Goal: Task Accomplishment & Management: Use online tool/utility

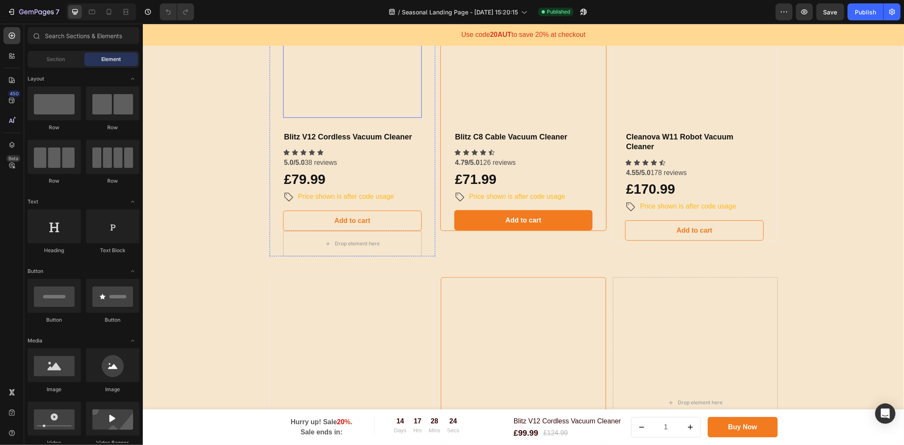
scroll to position [282, 0]
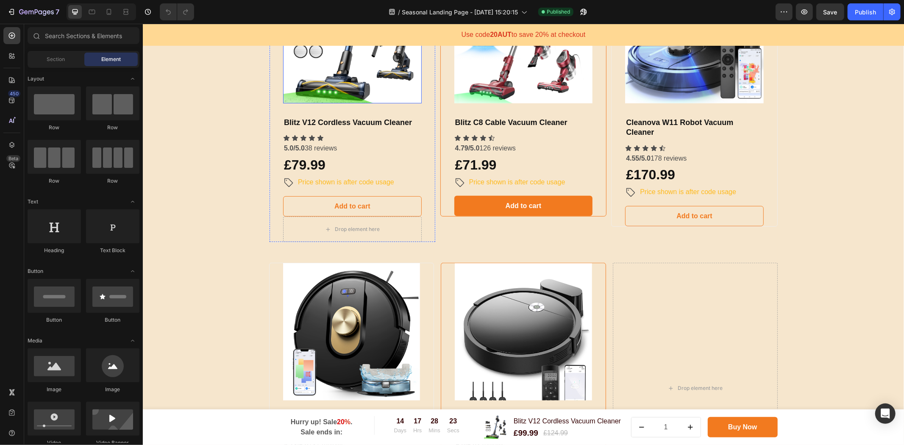
click at [354, 103] on img at bounding box center [352, 33] width 139 height 139
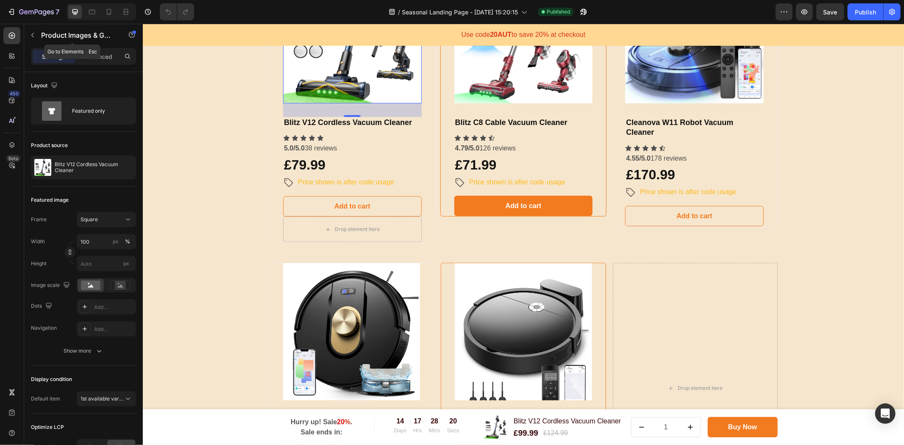
click at [36, 37] on button "button" at bounding box center [33, 35] width 14 height 14
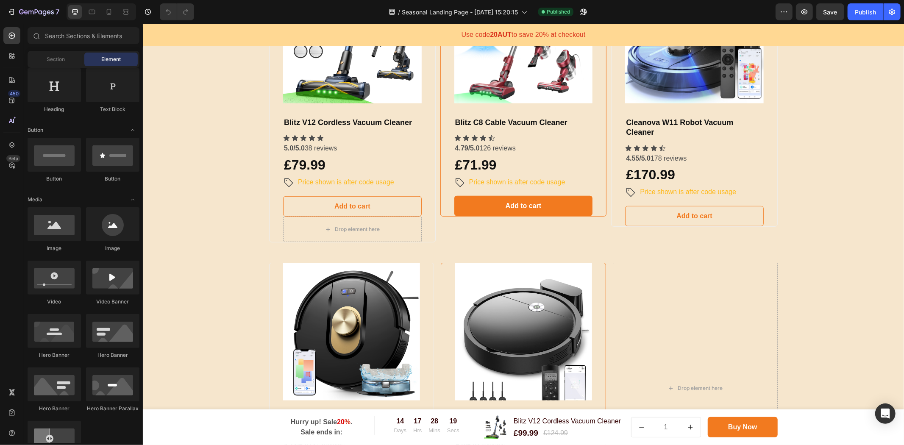
scroll to position [188, 0]
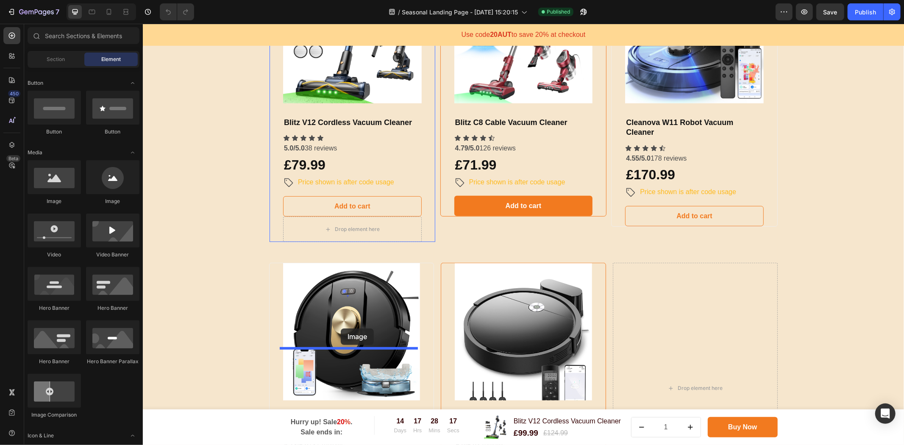
drag, startPoint x: 196, startPoint y: 203, endPoint x: 340, endPoint y: 328, distance: 190.7
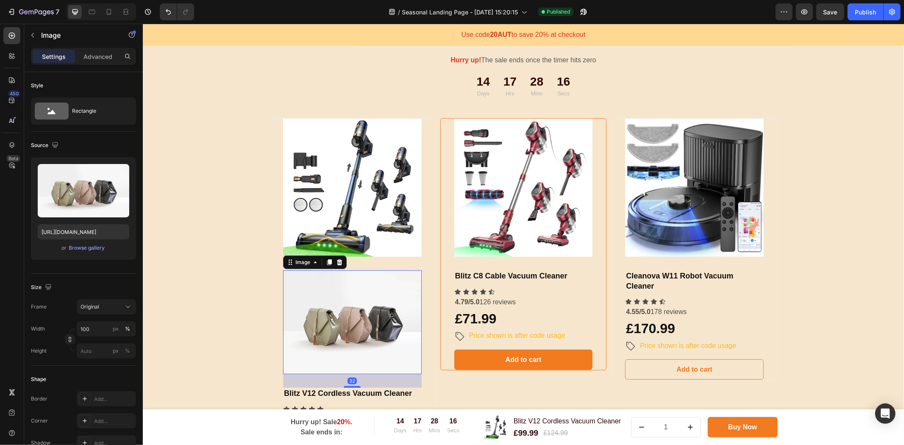
scroll to position [376, 0]
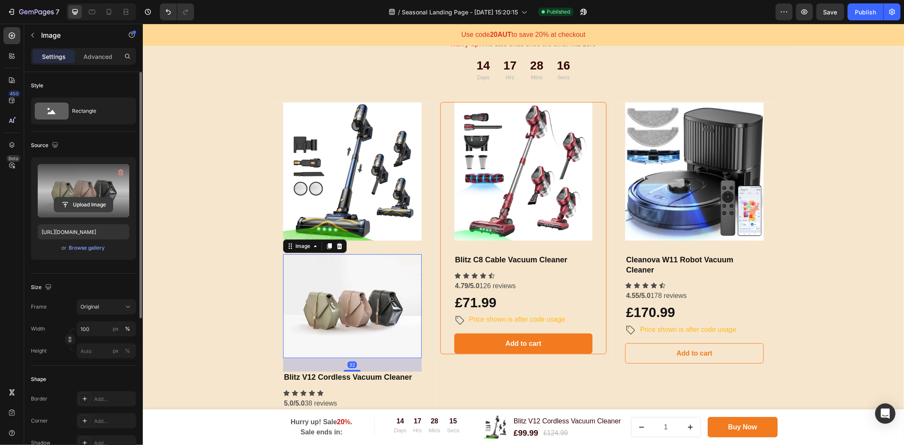
click at [84, 202] on input "file" at bounding box center [83, 204] width 58 height 14
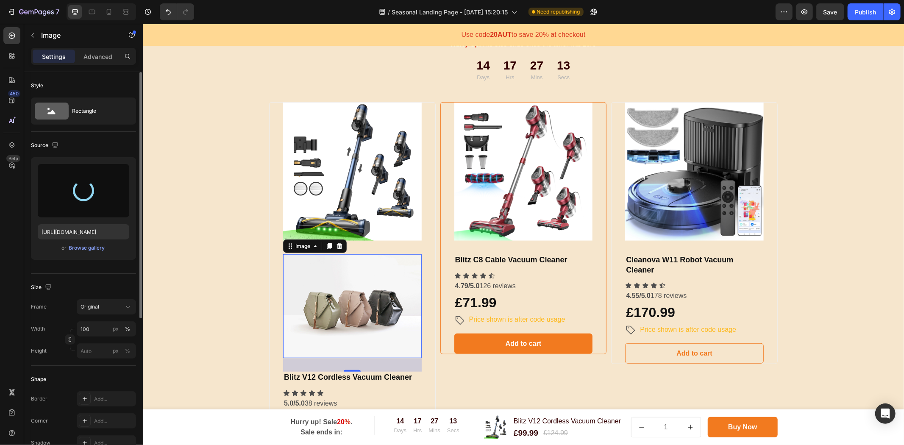
type input "[URL][DOMAIN_NAME]"
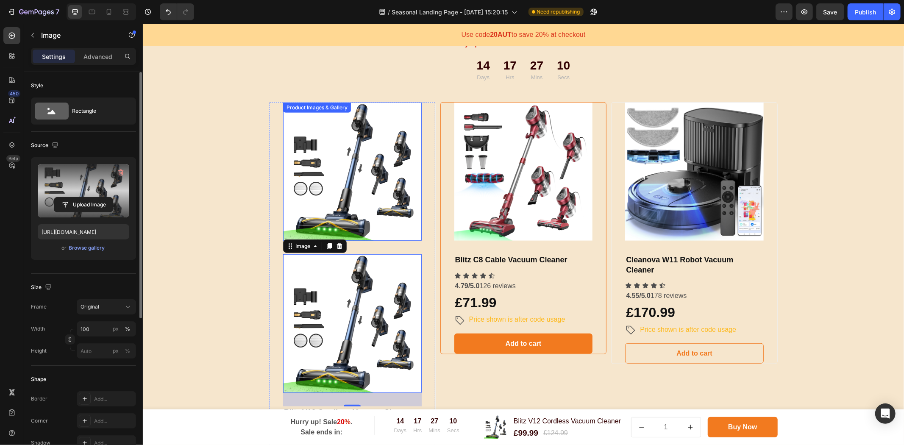
click at [378, 183] on img at bounding box center [352, 171] width 139 height 139
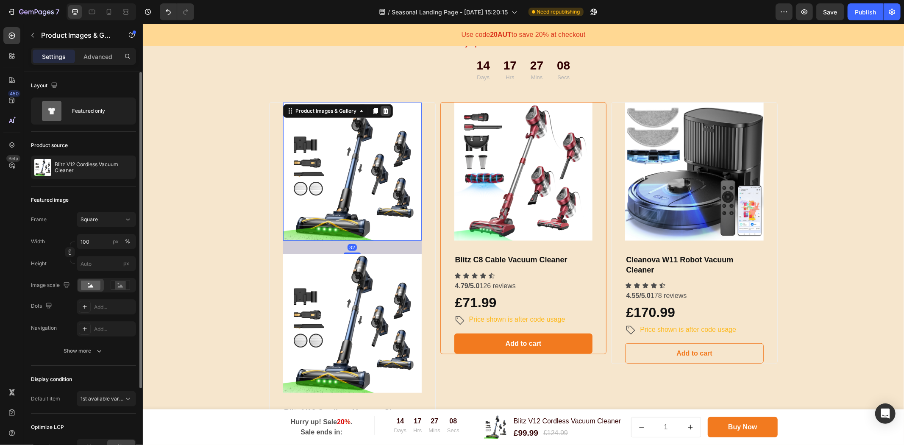
click at [383, 111] on icon at bounding box center [386, 111] width 6 height 6
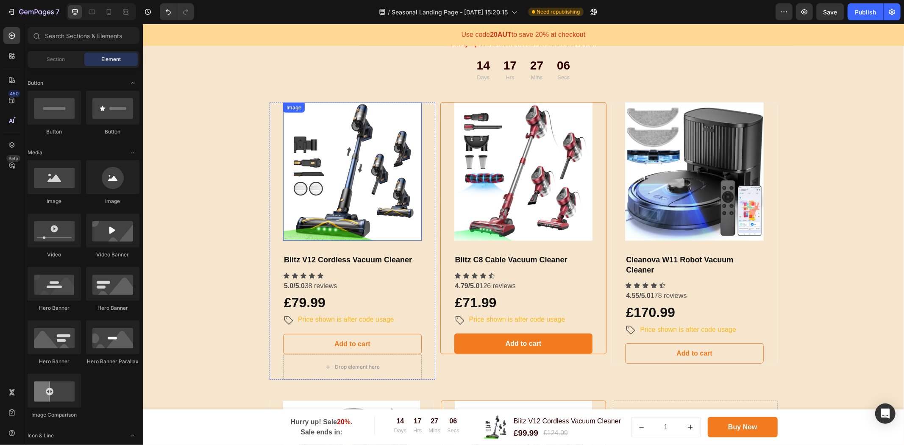
click at [366, 180] on img at bounding box center [352, 171] width 139 height 139
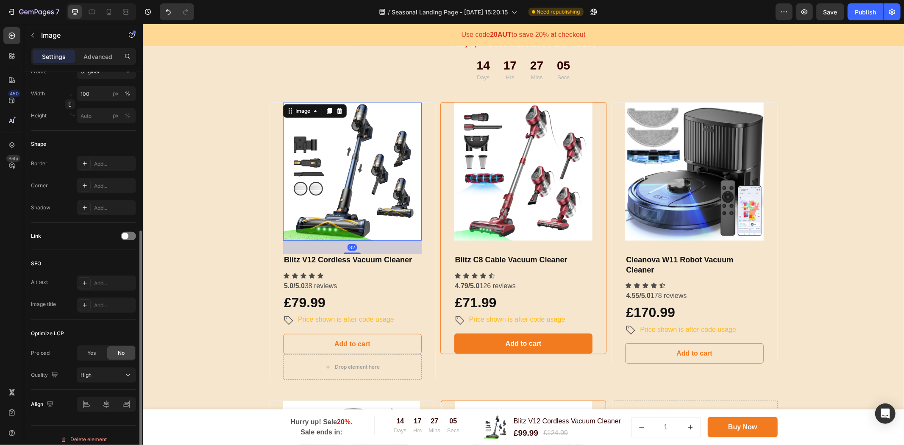
scroll to position [243, 0]
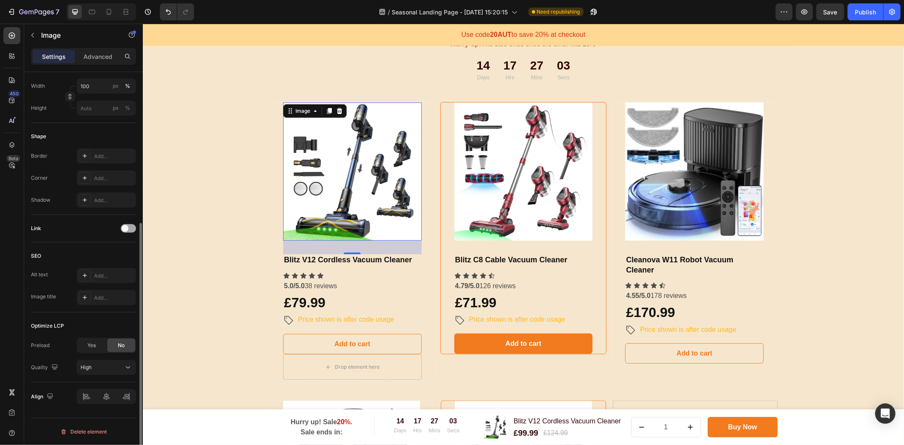
click at [127, 230] on span at bounding box center [125, 228] width 7 height 7
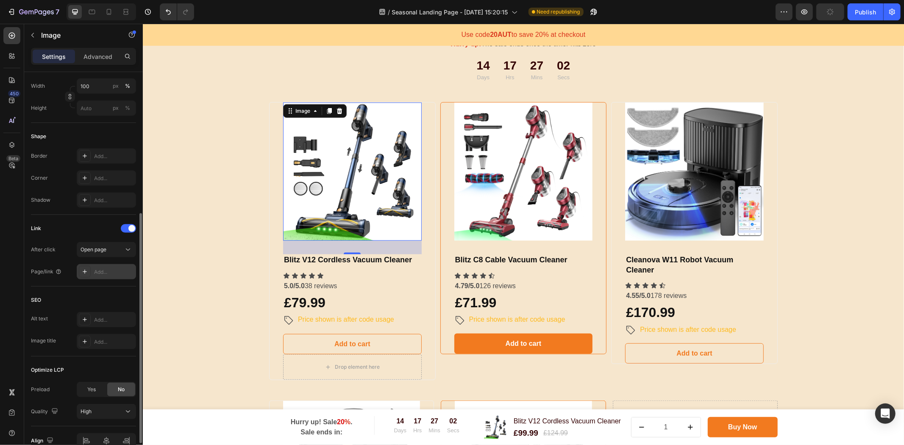
click at [102, 272] on div "Add..." at bounding box center [114, 272] width 40 height 8
click at [119, 251] on div "Open page" at bounding box center [101, 250] width 43 height 8
click at [49, 248] on div "After click" at bounding box center [43, 250] width 25 height 8
click at [105, 277] on div "Add..." at bounding box center [106, 271] width 59 height 15
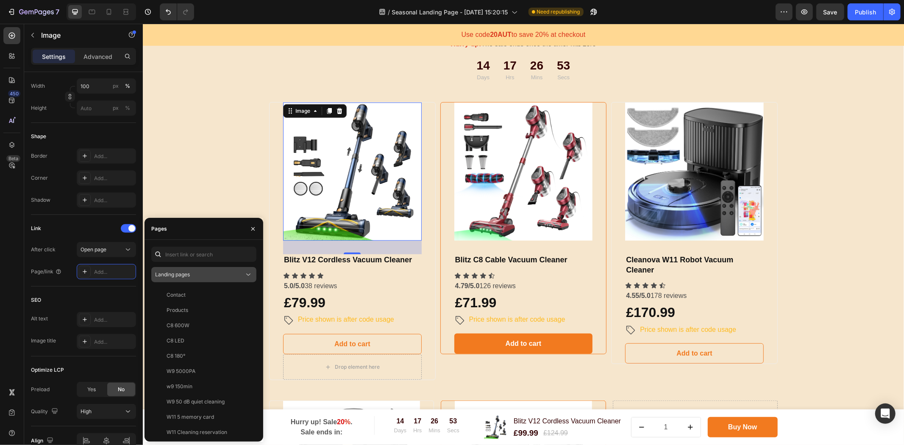
click at [181, 273] on span "Landing pages" at bounding box center [172, 274] width 35 height 6
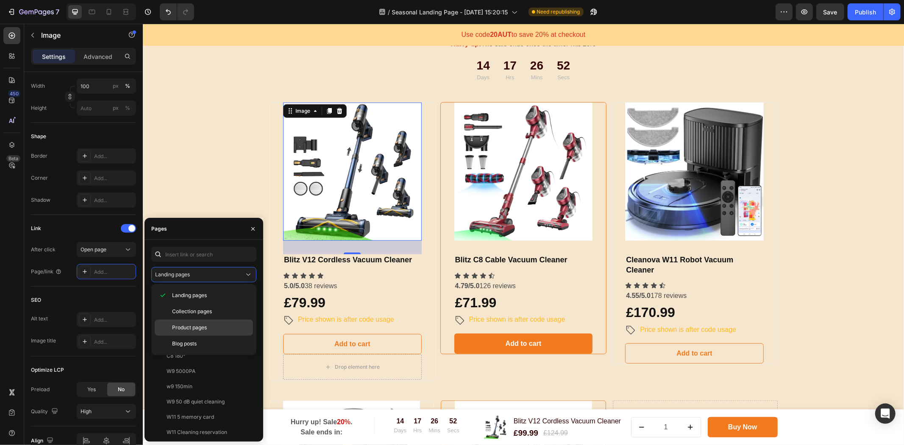
click at [204, 329] on span "Product pages" at bounding box center [189, 328] width 35 height 8
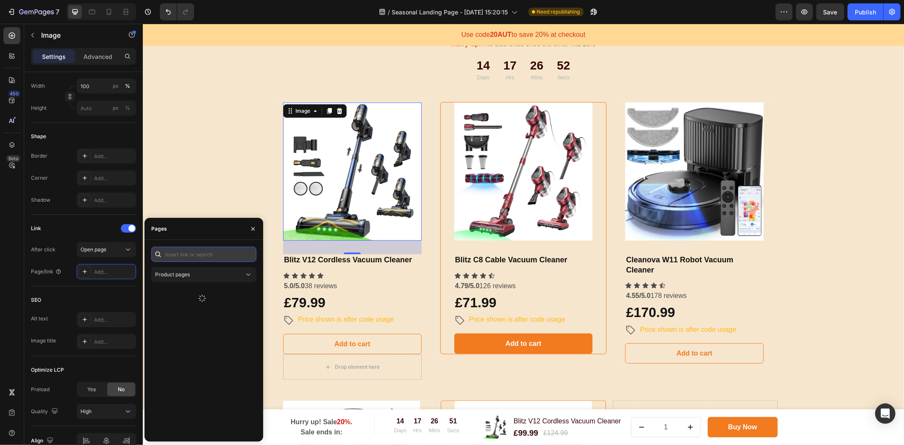
click at [198, 256] on input "text" at bounding box center [203, 254] width 105 height 15
type input "V12"
click at [218, 298] on div "Blitz V12 Cordless Vacuum Cleaner" at bounding box center [206, 295] width 81 height 8
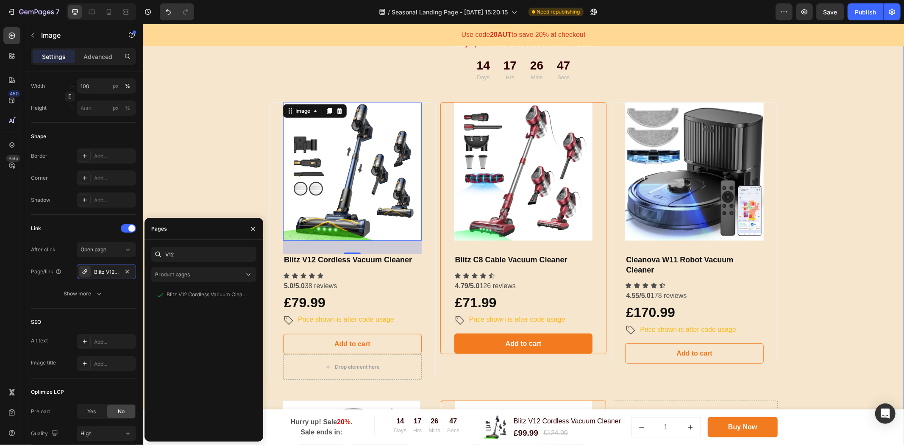
click at [223, 183] on div "Choose Your Package And Save Big On Your Order! Heading Hurry up! The sale ends…" at bounding box center [523, 342] width 748 height 671
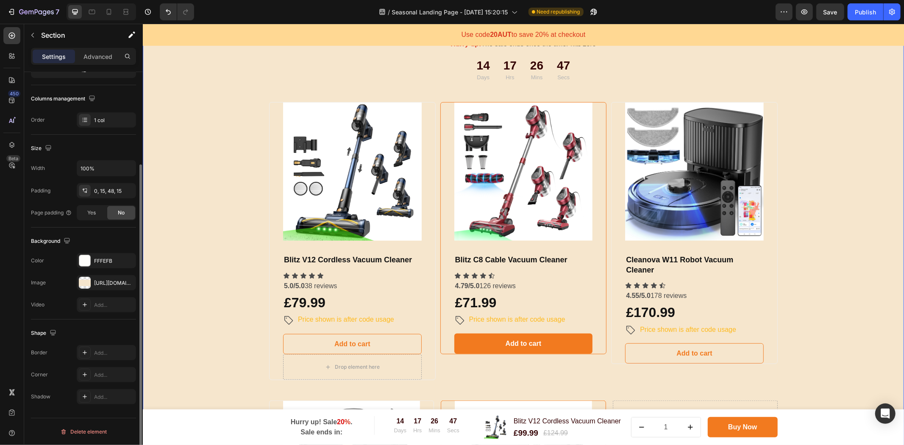
scroll to position [0, 0]
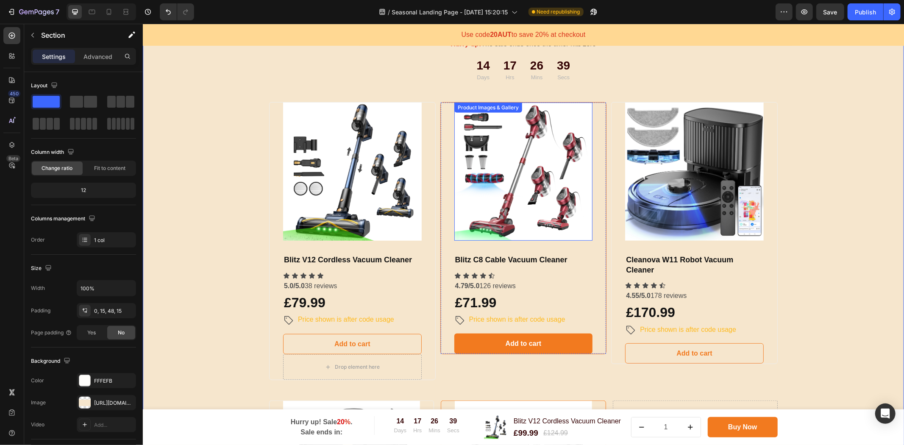
click at [526, 174] on img at bounding box center [523, 171] width 139 height 139
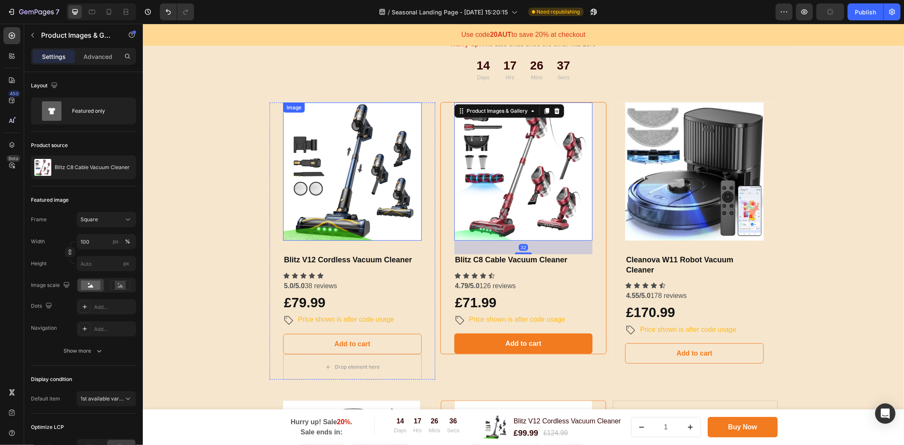
click at [357, 230] on img at bounding box center [352, 171] width 139 height 139
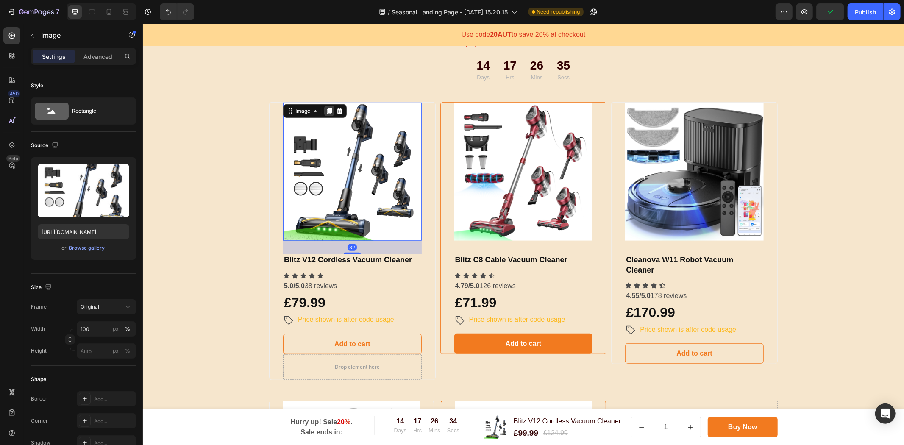
click at [327, 109] on icon at bounding box center [329, 111] width 5 height 6
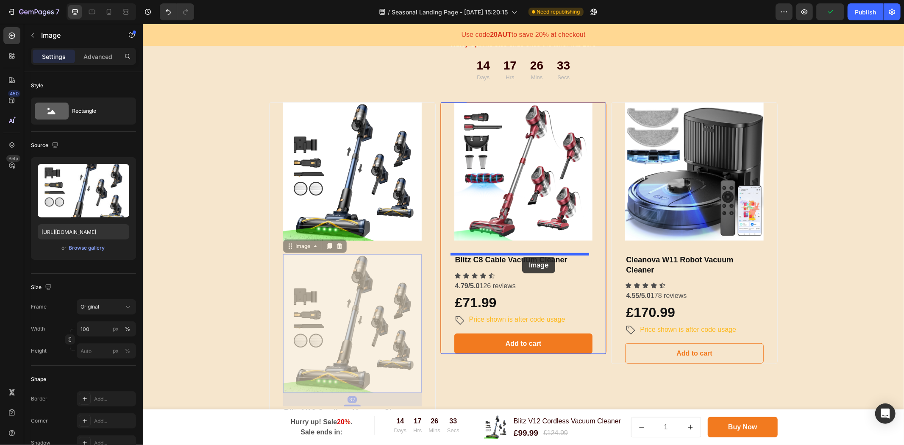
drag, startPoint x: 380, startPoint y: 286, endPoint x: 522, endPoint y: 256, distance: 144.2
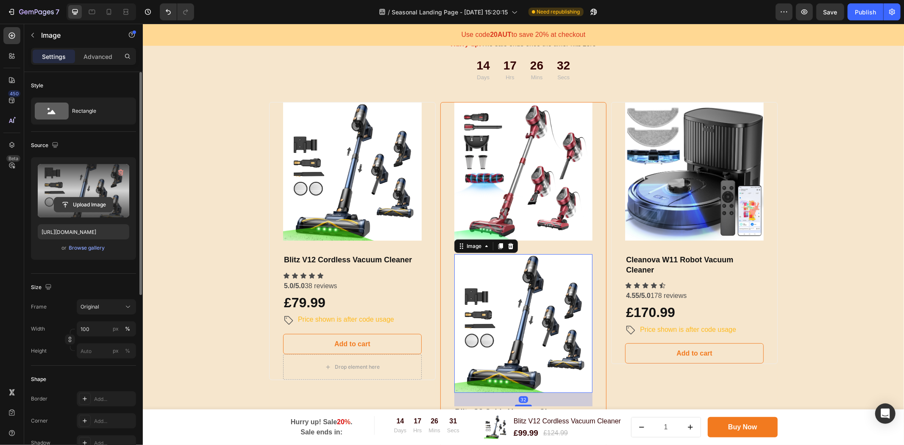
click at [86, 206] on input "file" at bounding box center [83, 204] width 58 height 14
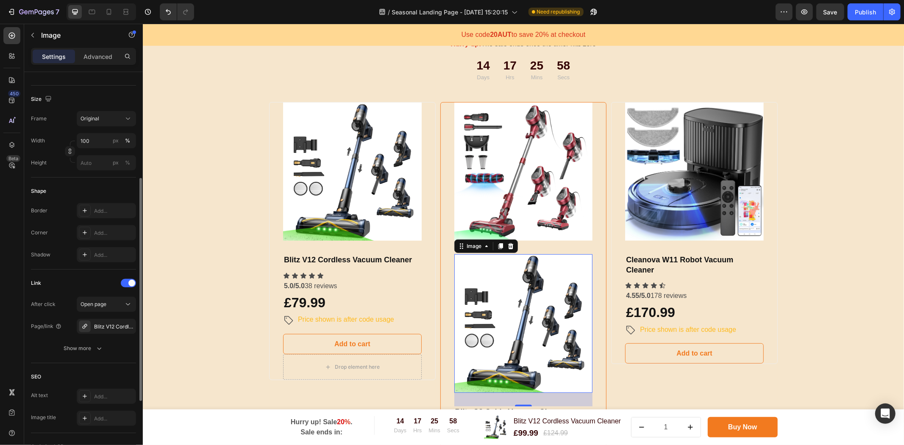
scroll to position [47, 0]
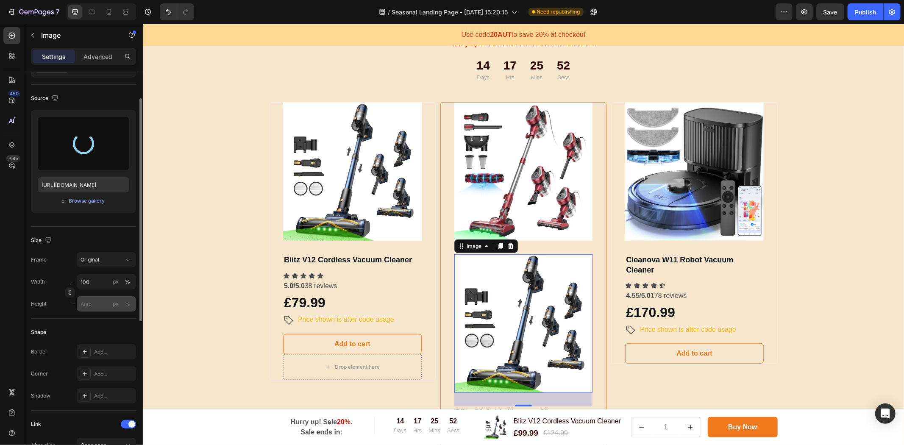
type input "[URL][DOMAIN_NAME]"
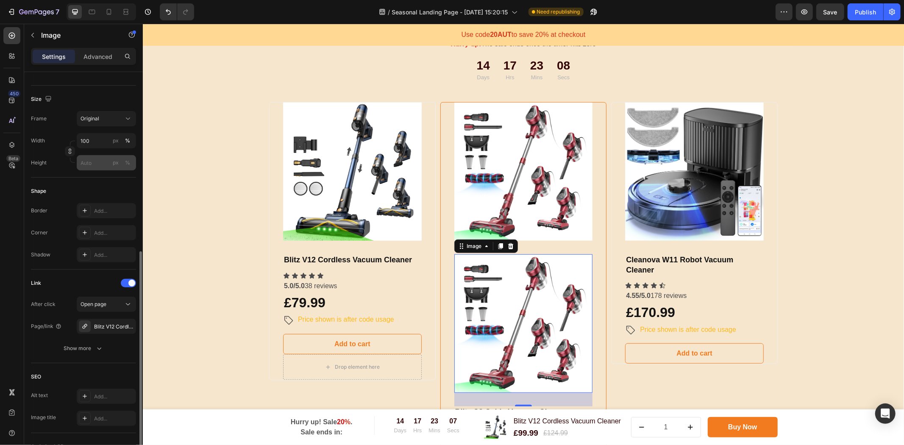
scroll to position [235, 0]
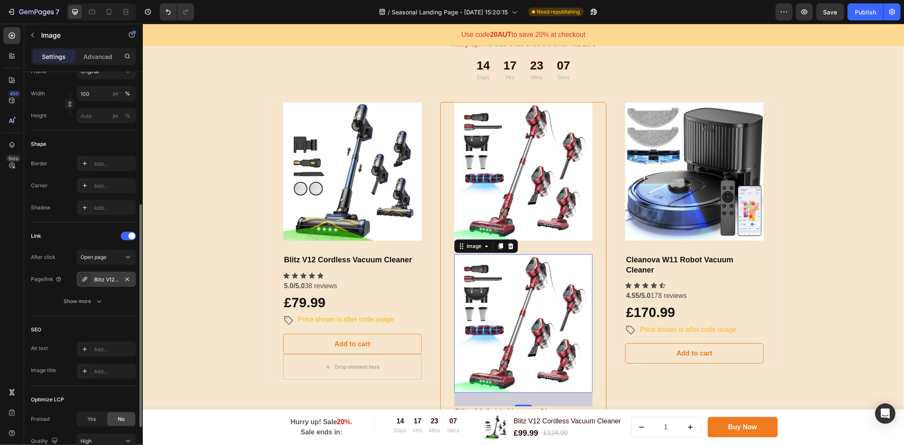
click at [107, 277] on div "Blitz V12 Cordless Vacuum Cleaner" at bounding box center [106, 280] width 25 height 8
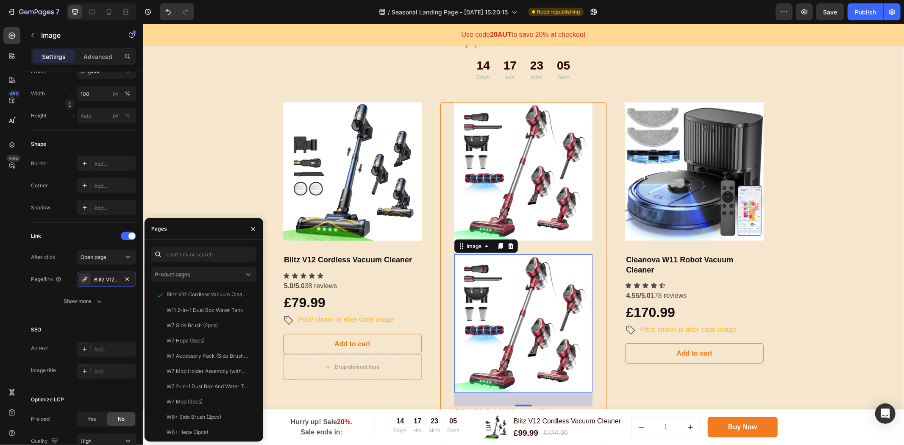
click at [188, 262] on div "Product pages Blitz V12 Cordless Vacuum Cleaner View W11 2-in-1 Dust Box Water …" at bounding box center [203, 341] width 105 height 188
click at [190, 256] on input "text" at bounding box center [203, 254] width 105 height 15
type input "c8"
click at [206, 353] on div "Blitz C8 Cable Vacuum Cleaner" at bounding box center [203, 356] width 75 height 8
click at [198, 187] on div "Choose Your Package And Save Big On Your Order! Heading Hurry up! The sale ends…" at bounding box center [523, 405] width 748 height 797
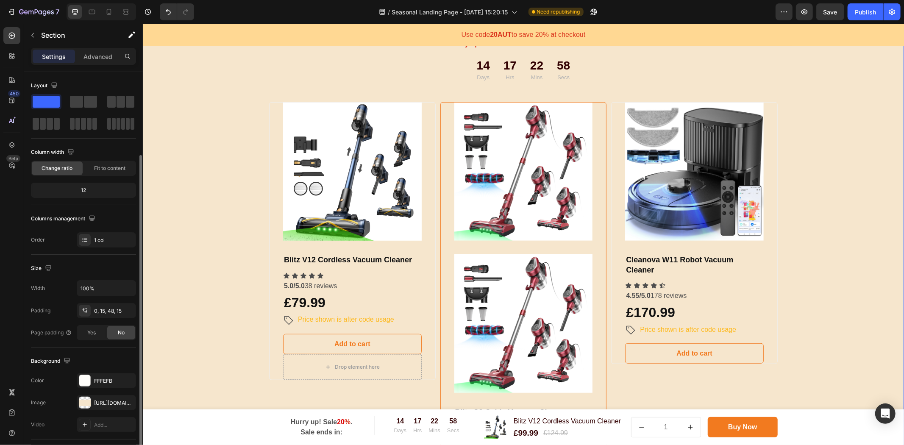
scroll to position [120, 0]
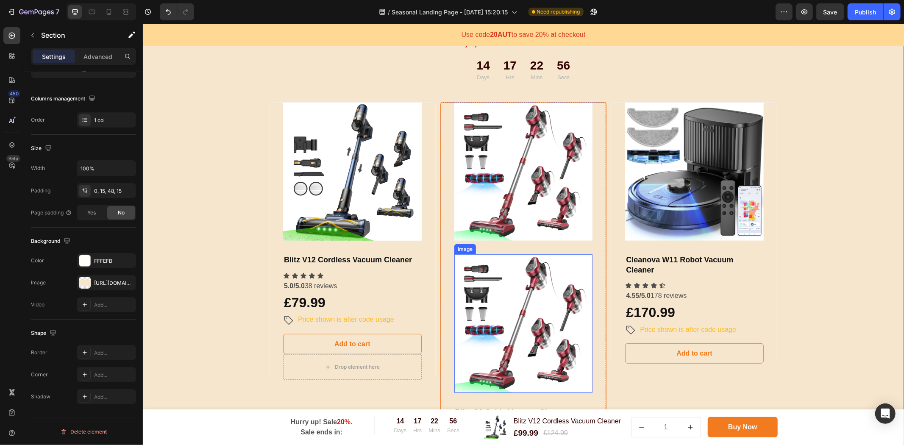
click at [538, 289] on img at bounding box center [523, 323] width 139 height 139
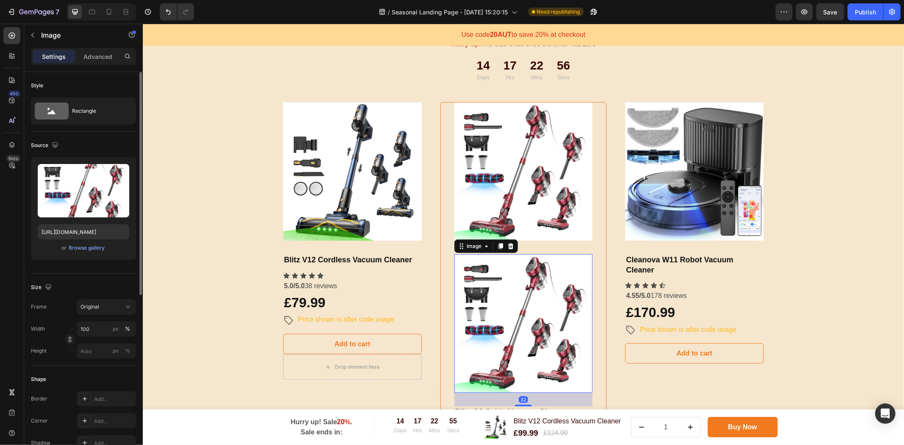
scroll to position [141, 0]
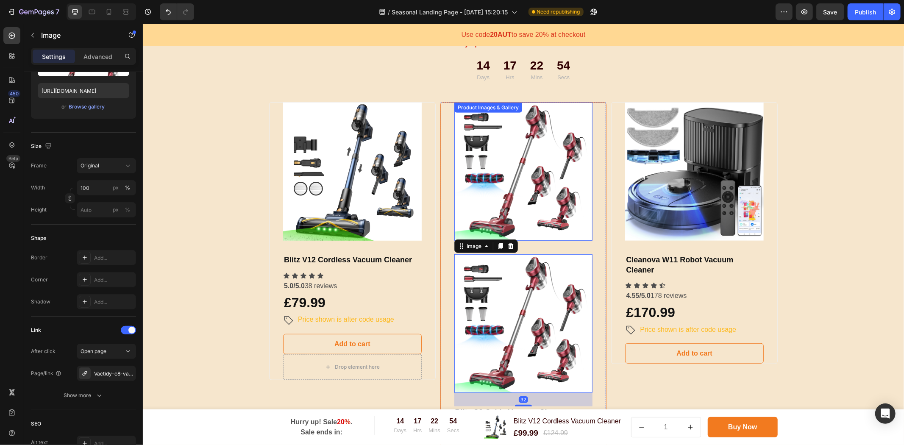
click at [543, 191] on img at bounding box center [523, 171] width 139 height 139
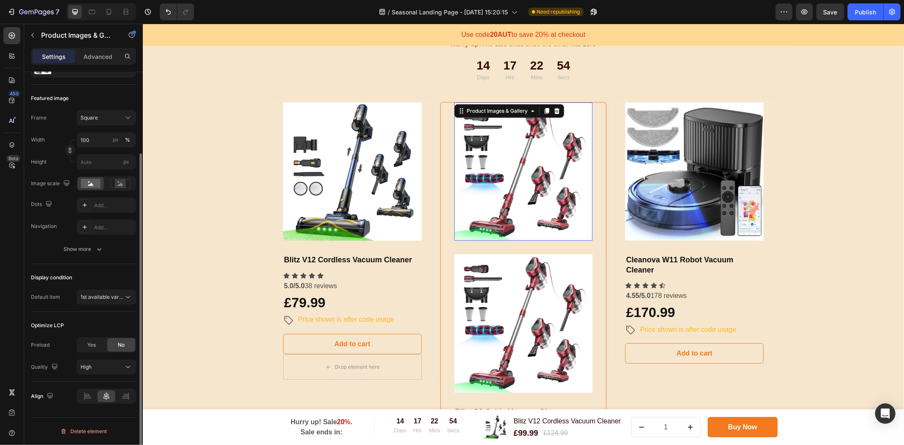
scroll to position [0, 0]
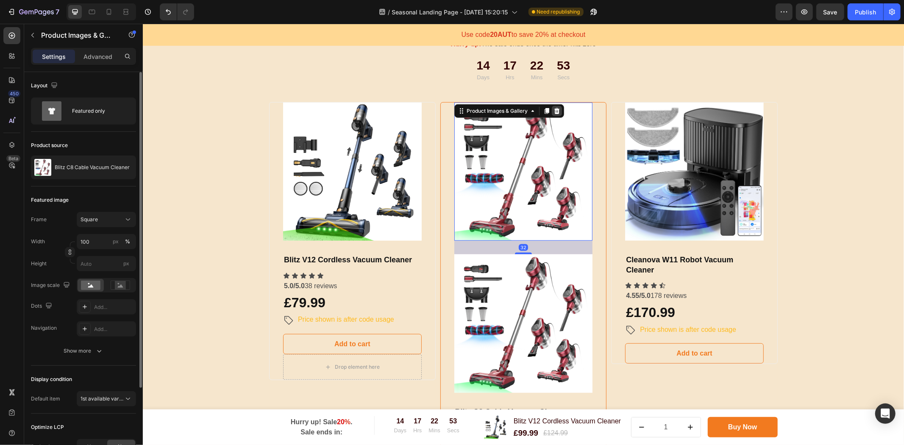
click at [556, 109] on icon at bounding box center [556, 110] width 7 height 7
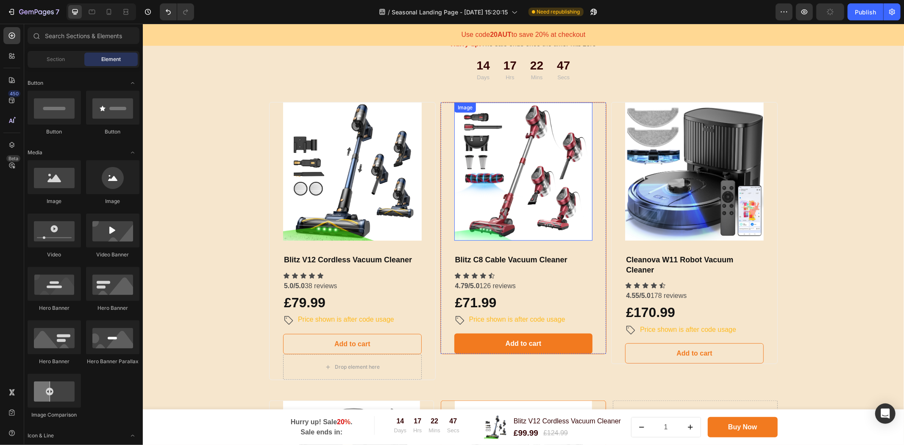
click at [561, 170] on img at bounding box center [523, 171] width 139 height 139
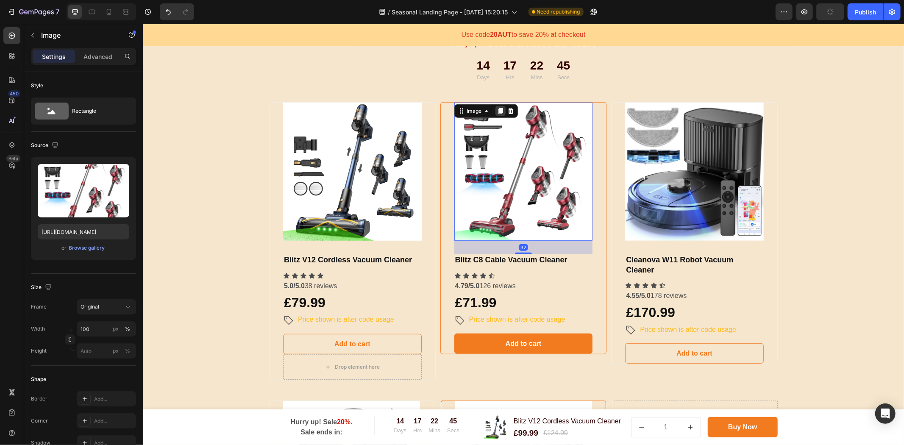
click at [498, 110] on icon at bounding box center [499, 111] width 5 height 6
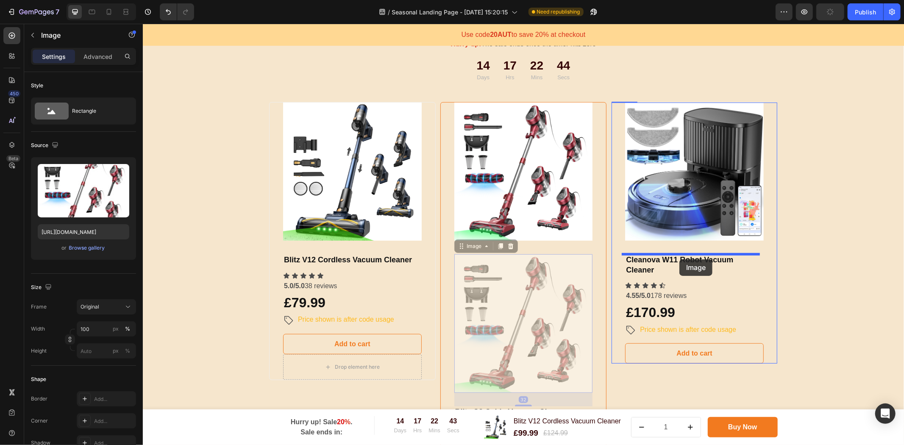
drag, startPoint x: 535, startPoint y: 291, endPoint x: 679, endPoint y: 259, distance: 147.2
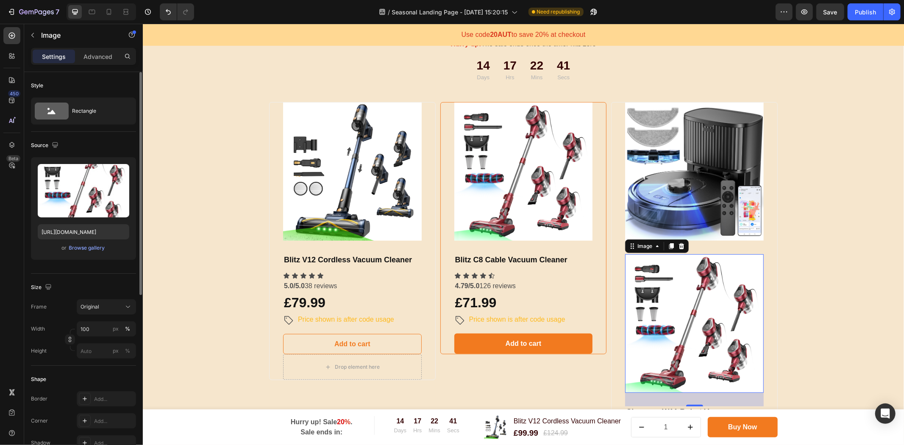
scroll to position [188, 0]
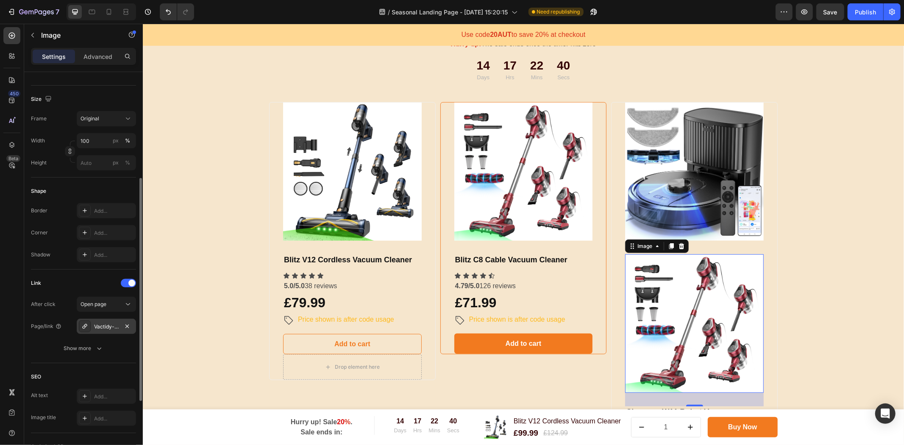
click at [105, 328] on div "Vactidy-c8-vacuum-cleaner-with-cable-powerful-suction-for-pet-hair" at bounding box center [106, 327] width 25 height 8
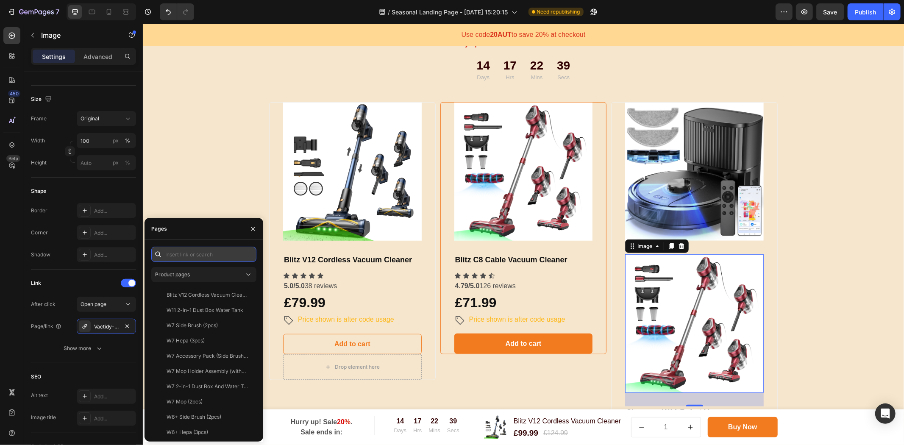
click at [202, 255] on input "text" at bounding box center [203, 254] width 105 height 15
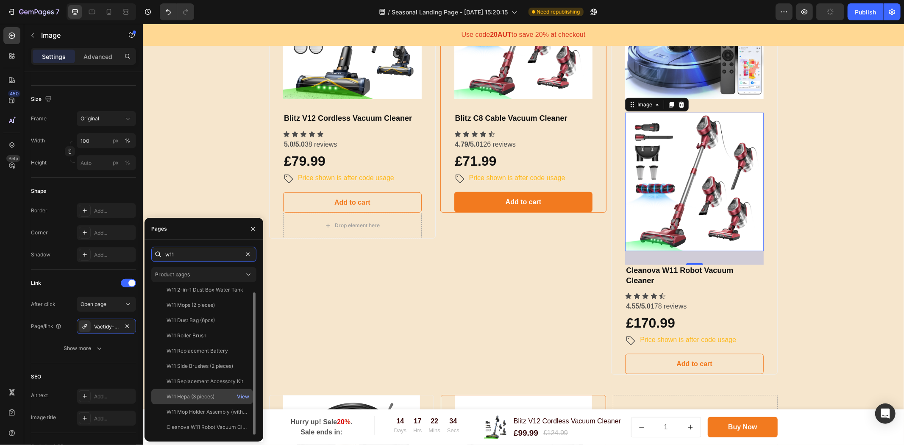
scroll to position [0, 0]
type input "w11"
click at [212, 426] on div "Cleanova W11 Robot Vacuum Cleaner View" at bounding box center [202, 432] width 102 height 15
click at [237, 168] on div "Choose Your Package And Save Big On Your Order! Heading Hurry up! The sale ends…" at bounding box center [523, 268] width 748 height 807
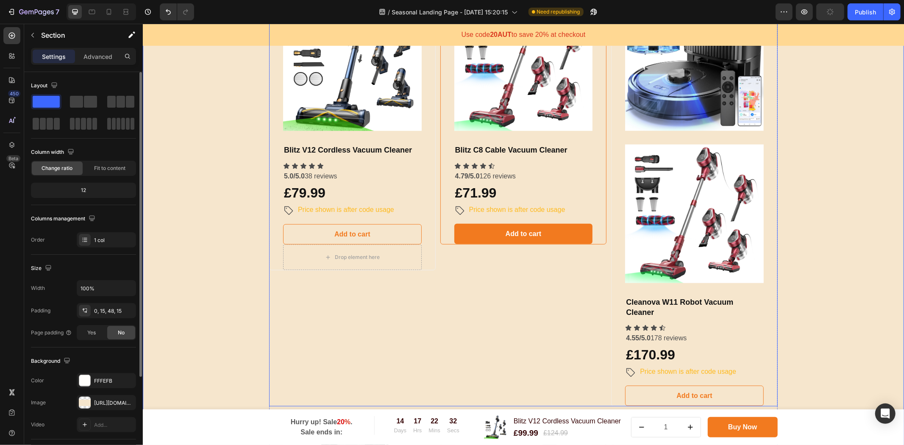
scroll to position [424, 0]
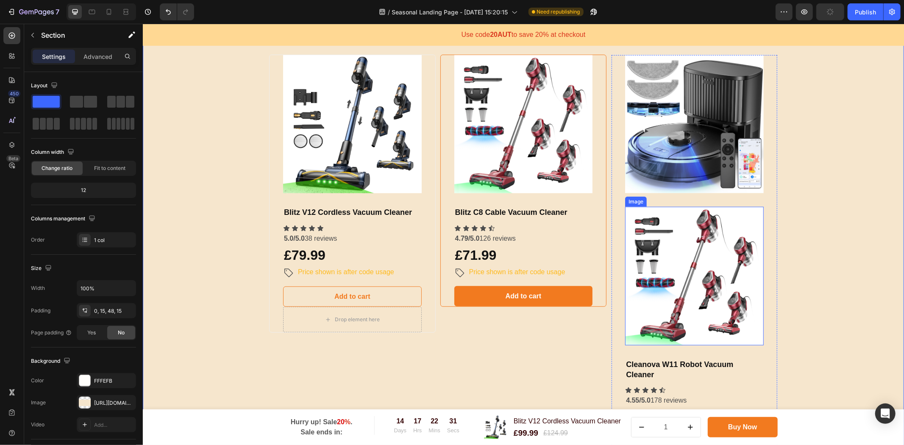
click at [667, 252] on img at bounding box center [693, 275] width 139 height 139
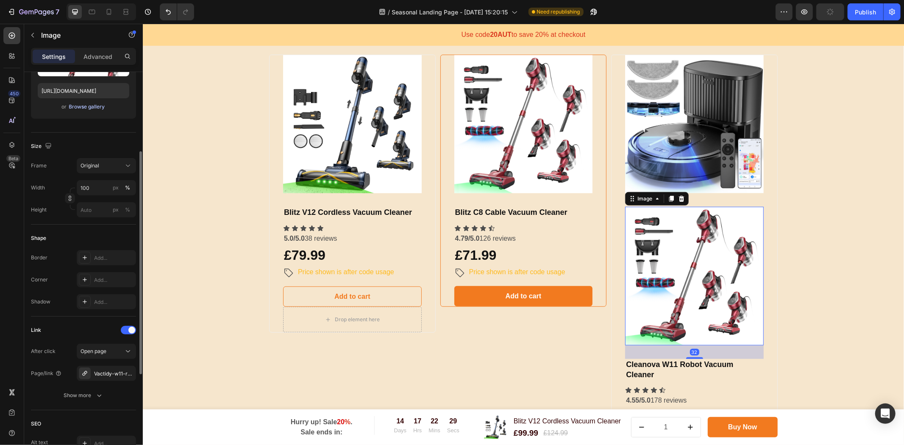
scroll to position [0, 0]
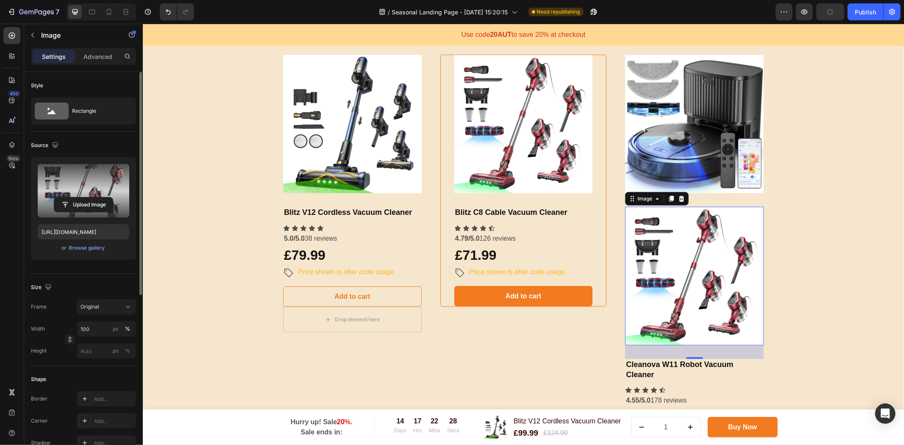
click at [95, 190] on label at bounding box center [84, 190] width 92 height 53
click at [95, 197] on input "file" at bounding box center [83, 204] width 58 height 14
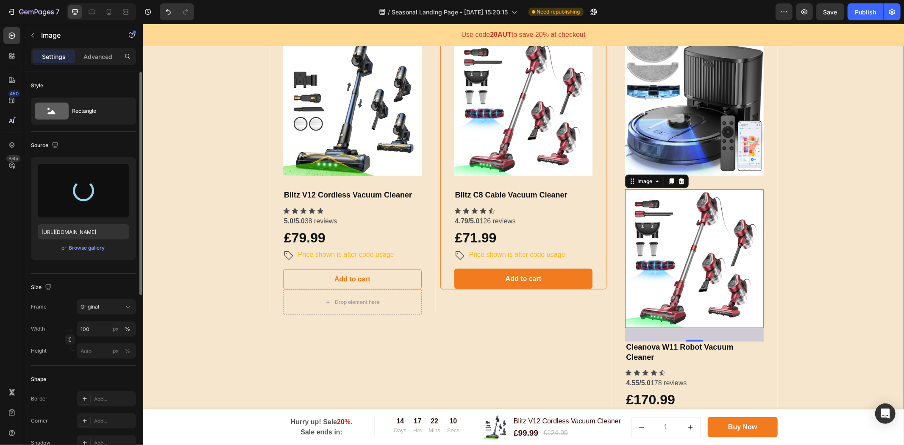
scroll to position [424, 0]
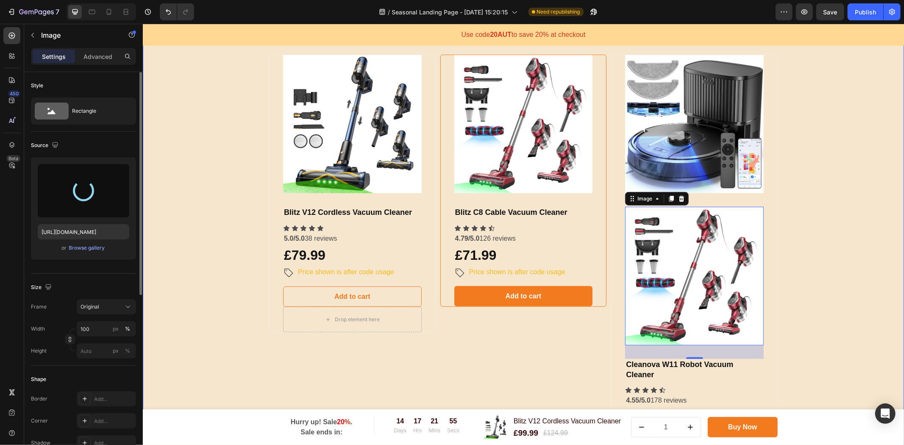
type input "[URL][DOMAIN_NAME]"
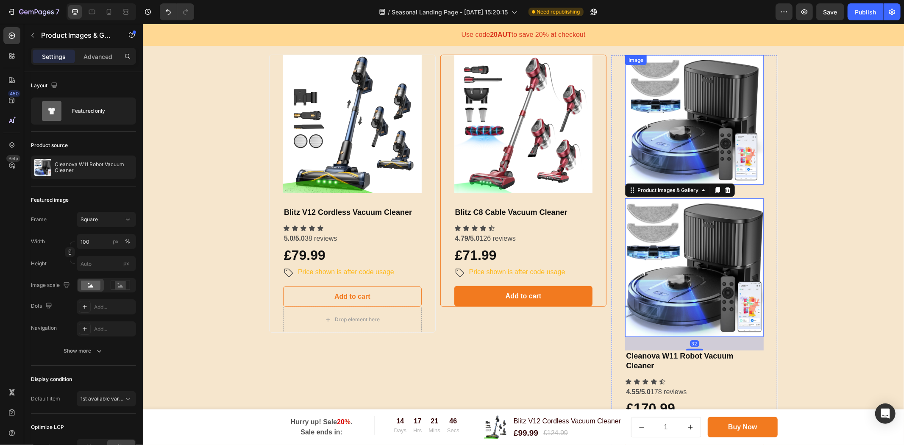
click at [680, 129] on img at bounding box center [693, 120] width 139 height 130
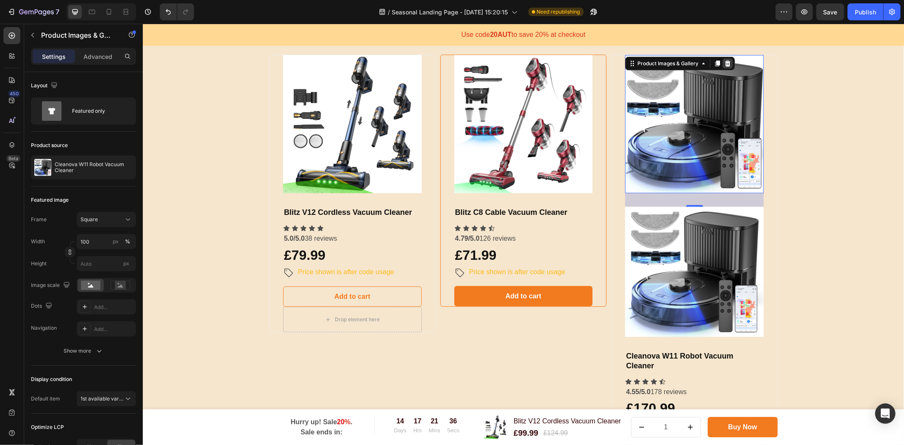
click at [724, 60] on icon at bounding box center [727, 63] width 7 height 7
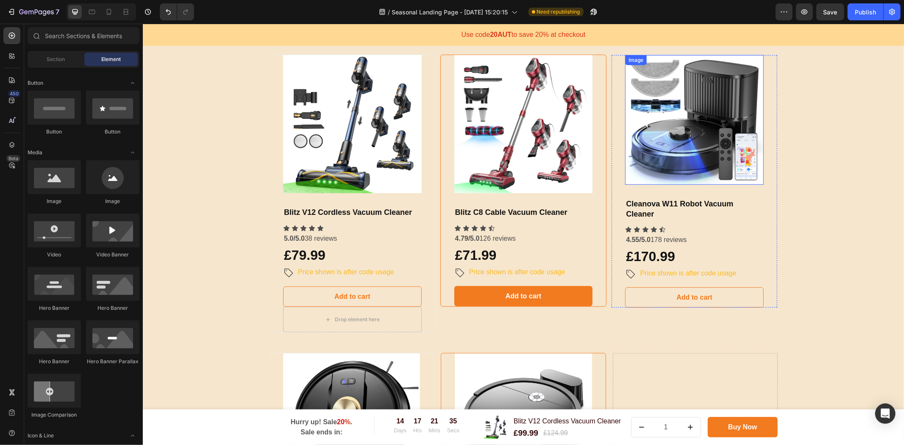
click at [735, 103] on img at bounding box center [693, 120] width 139 height 130
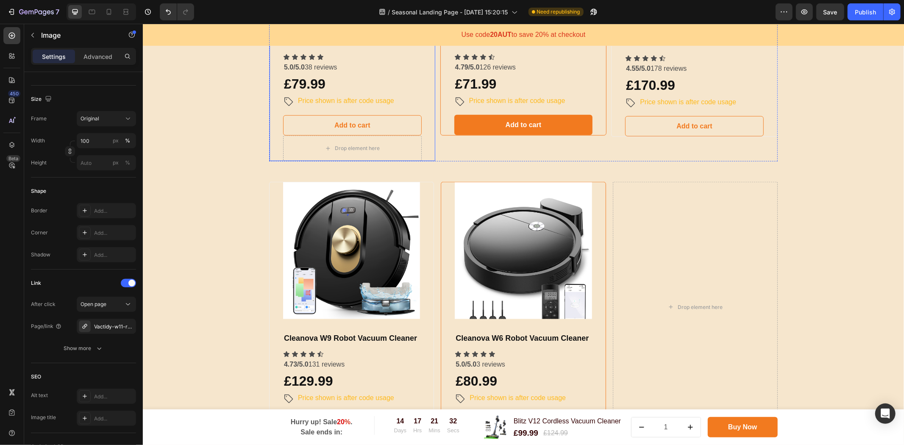
scroll to position [612, 0]
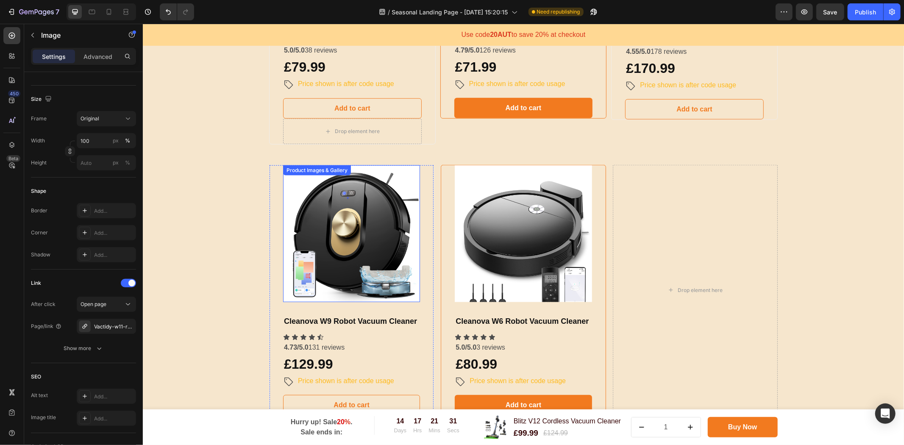
click at [325, 204] on img at bounding box center [351, 233] width 137 height 137
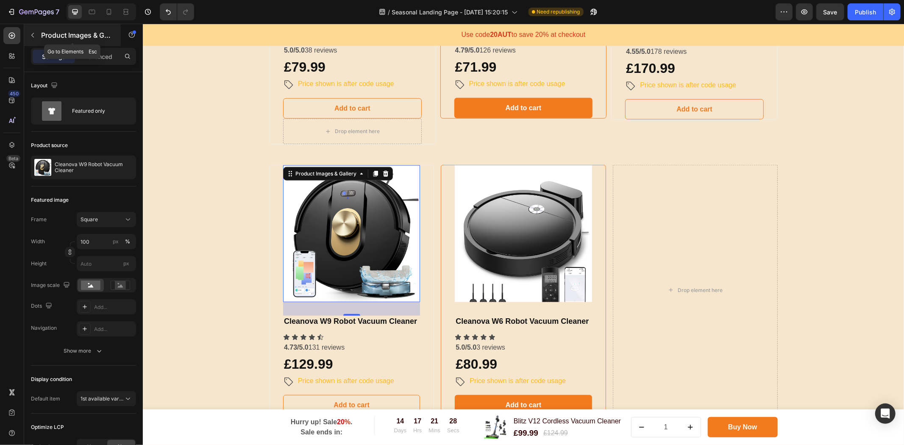
click at [38, 37] on button "button" at bounding box center [33, 35] width 14 height 14
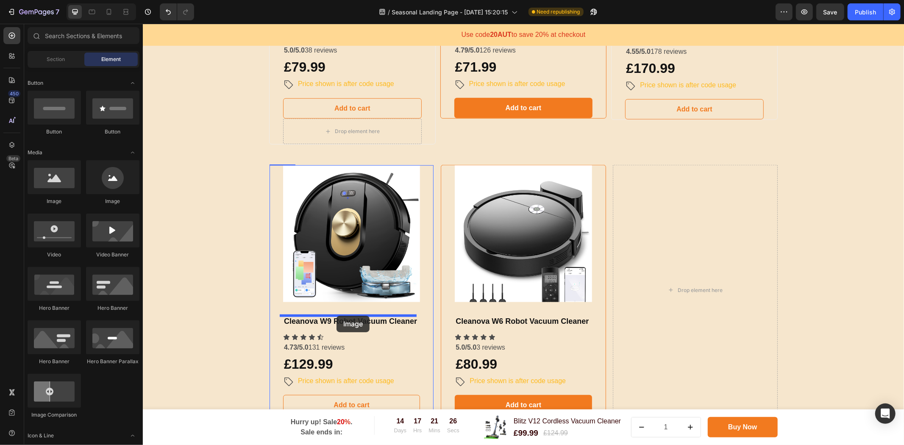
drag, startPoint x: 203, startPoint y: 204, endPoint x: 336, endPoint y: 315, distance: 173.6
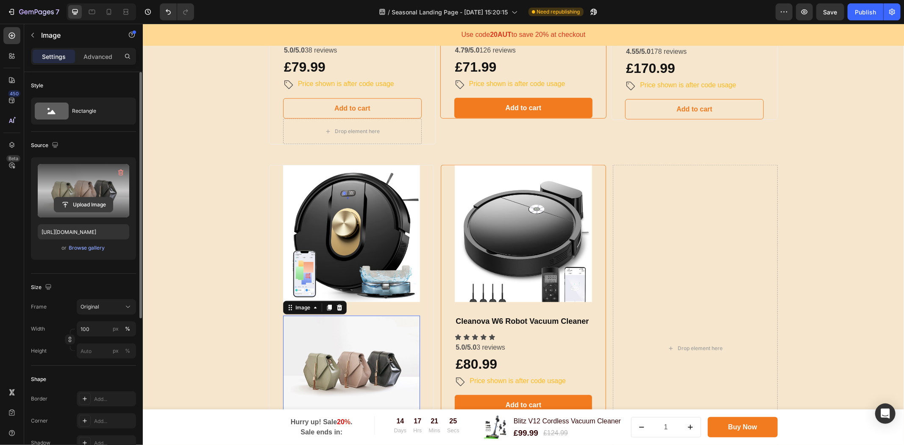
click at [82, 197] on button "Upload Image" at bounding box center [83, 204] width 59 height 15
click at [95, 200] on input "file" at bounding box center [83, 204] width 58 height 14
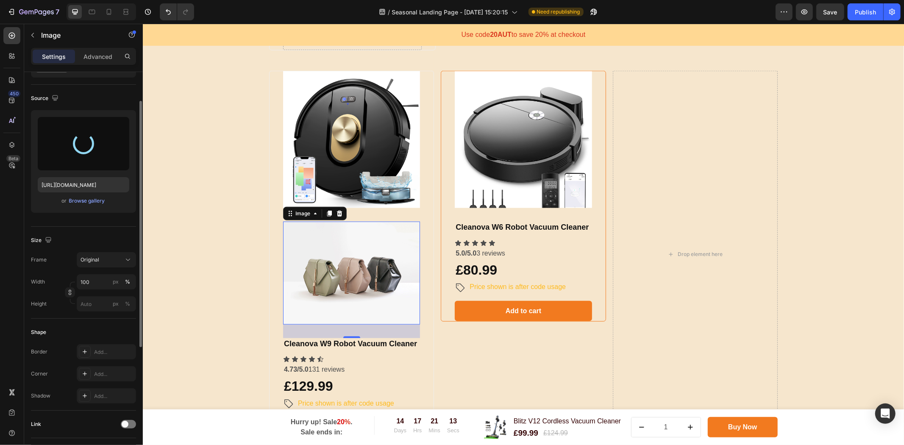
scroll to position [141, 0]
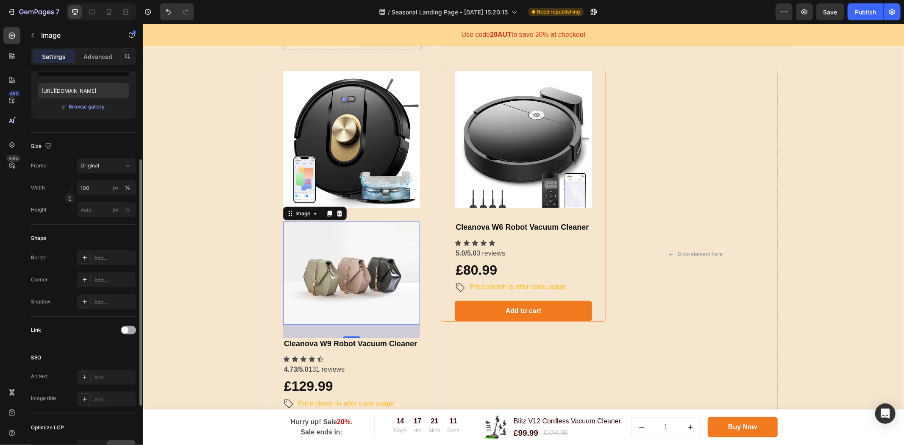
click at [125, 328] on span at bounding box center [125, 330] width 7 height 7
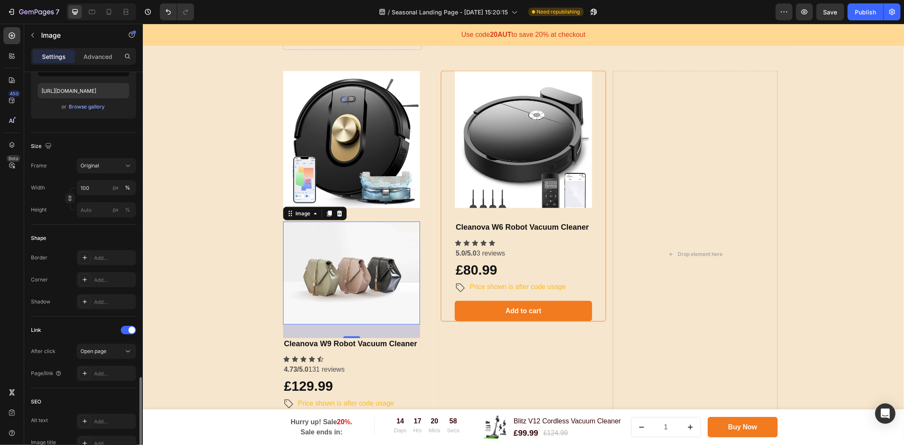
scroll to position [287, 0]
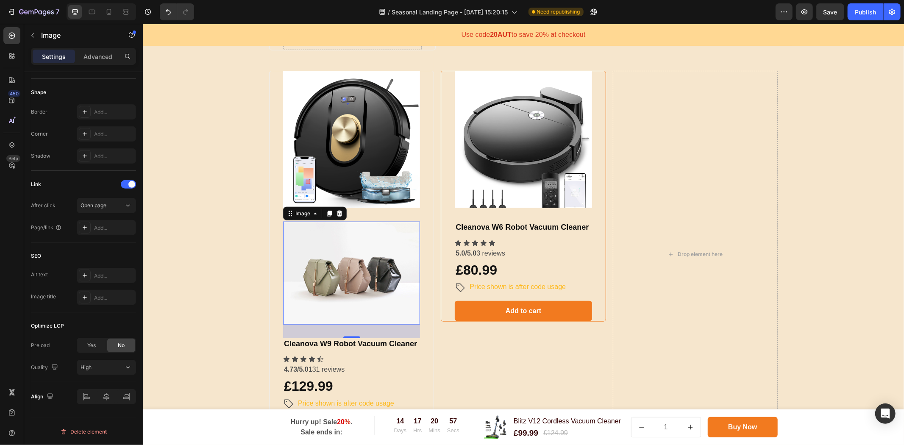
type input "[URL][DOMAIN_NAME]"
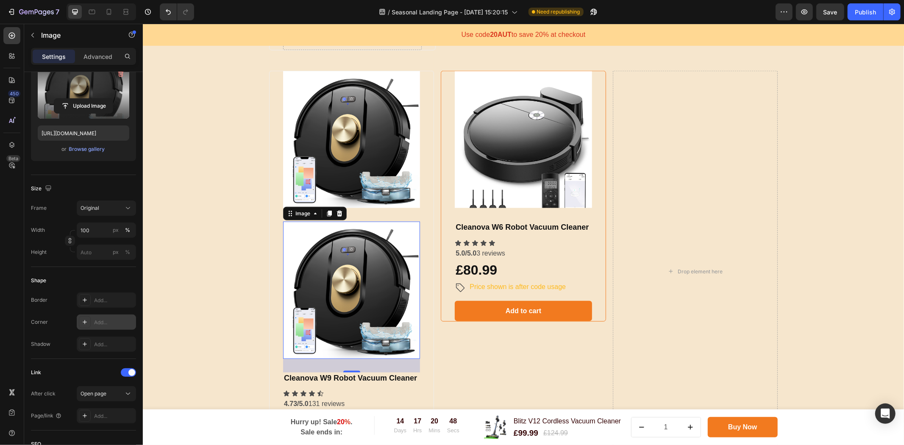
scroll to position [193, 0]
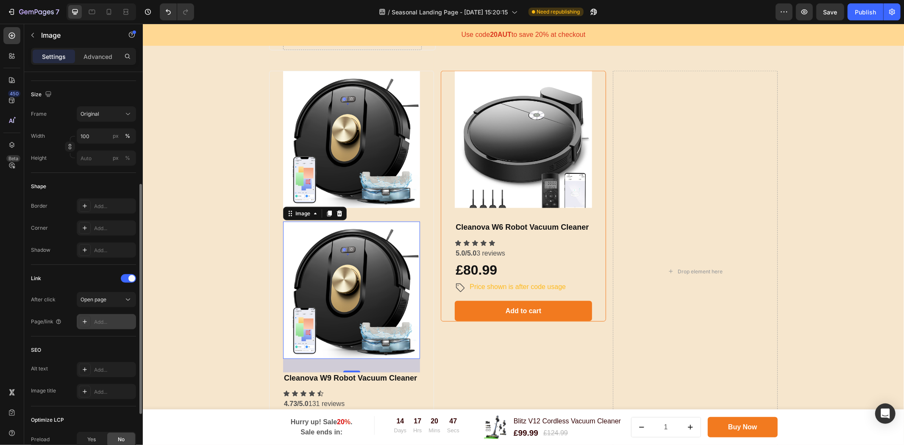
click at [103, 323] on div "Add..." at bounding box center [114, 322] width 40 height 8
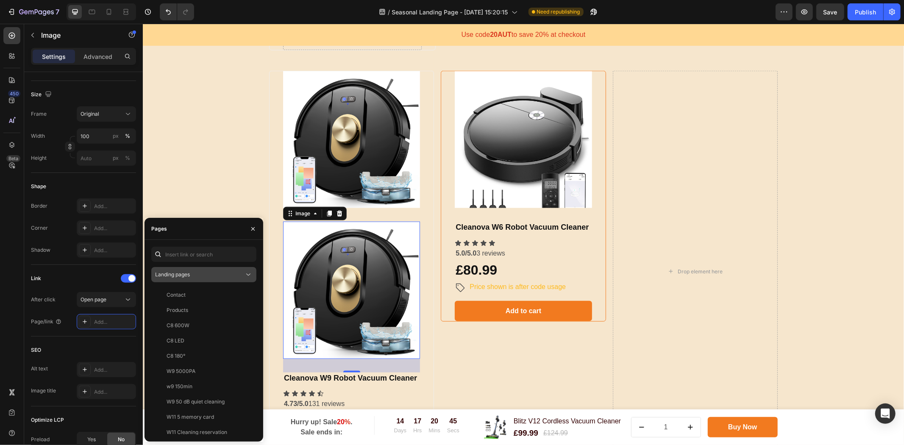
click at [188, 269] on button "Landing pages" at bounding box center [203, 274] width 105 height 15
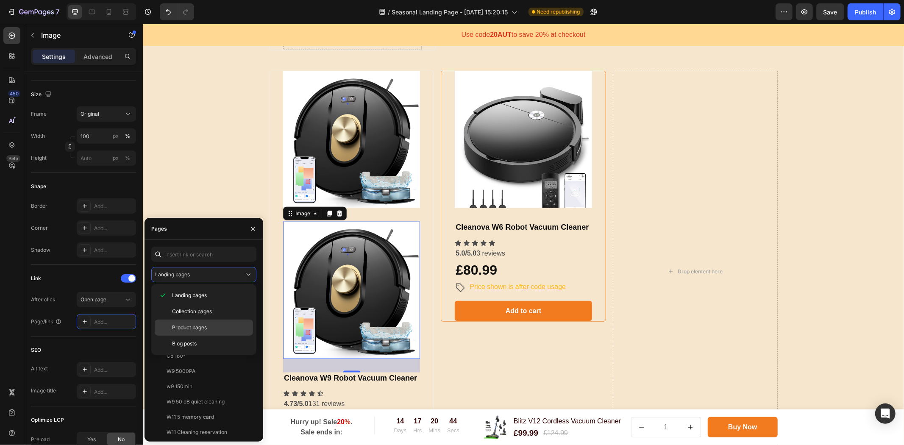
click at [201, 325] on span "Product pages" at bounding box center [189, 328] width 35 height 8
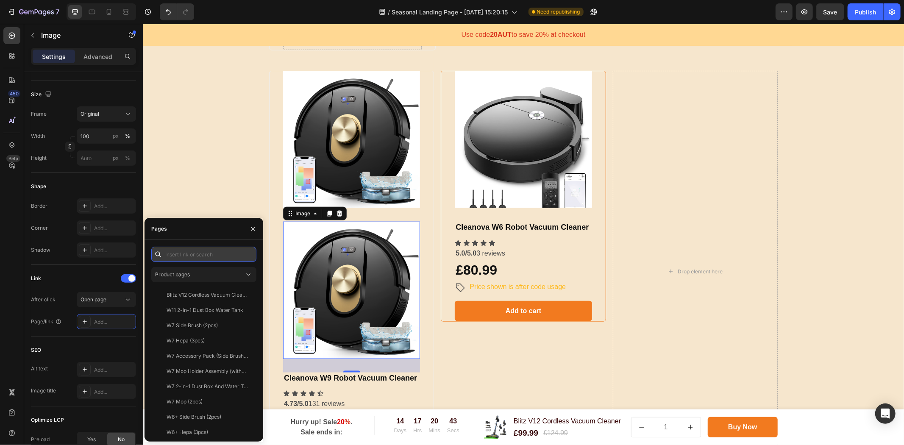
click at [193, 257] on input "text" at bounding box center [203, 254] width 105 height 15
type input "w9"
click at [214, 417] on div "Cleanova W9 Robot Vacuum Cleaner" at bounding box center [206, 417] width 81 height 8
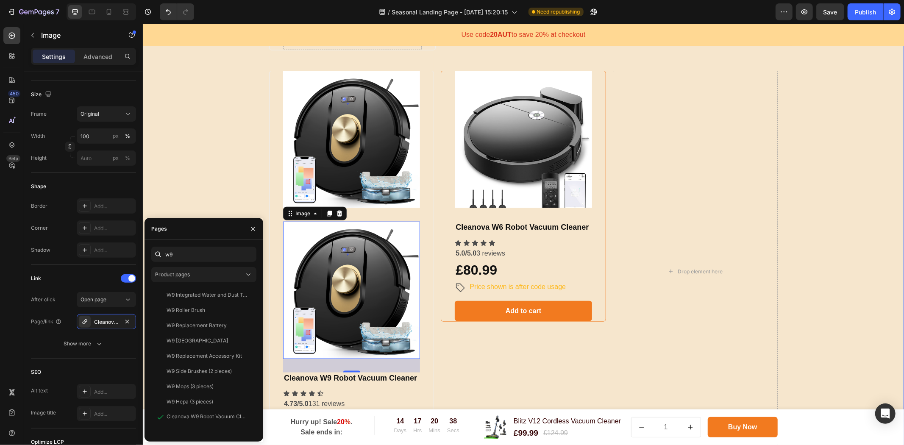
click at [235, 198] on div "Choose Your Package And Save Big On Your Order! Heading Hurry up! The sale ends…" at bounding box center [523, 87] width 748 height 821
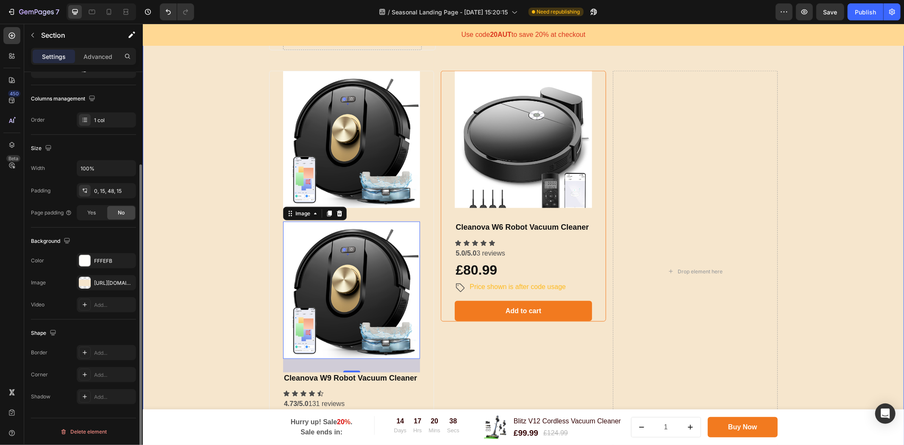
scroll to position [0, 0]
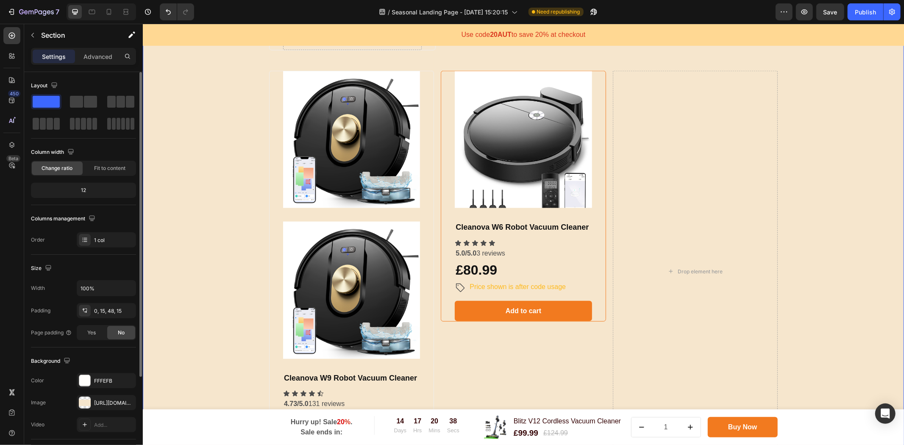
click at [378, 154] on img at bounding box center [351, 139] width 137 height 137
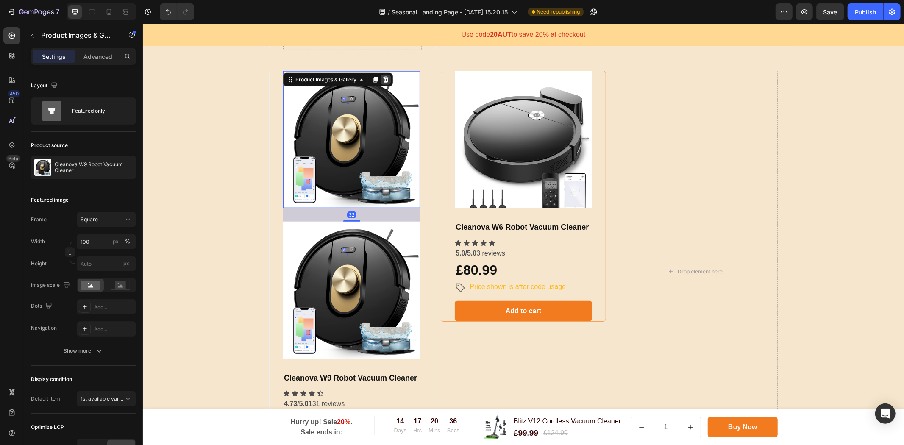
click at [385, 78] on icon at bounding box center [385, 79] width 7 height 7
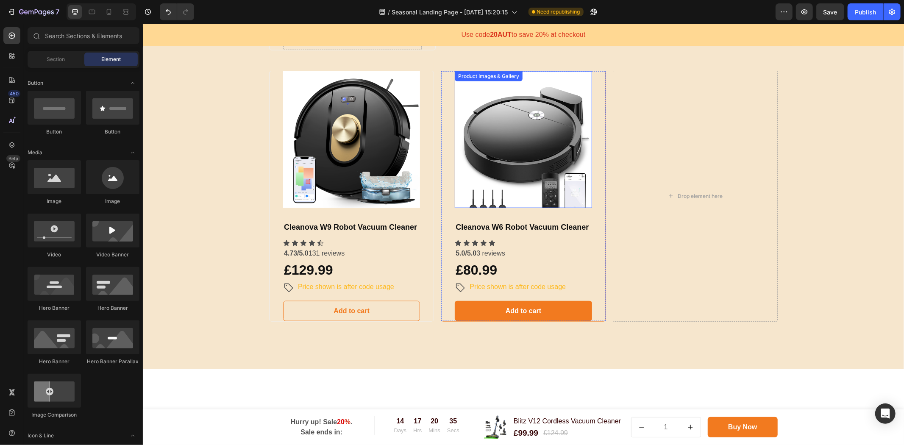
click at [528, 144] on img at bounding box center [522, 139] width 137 height 137
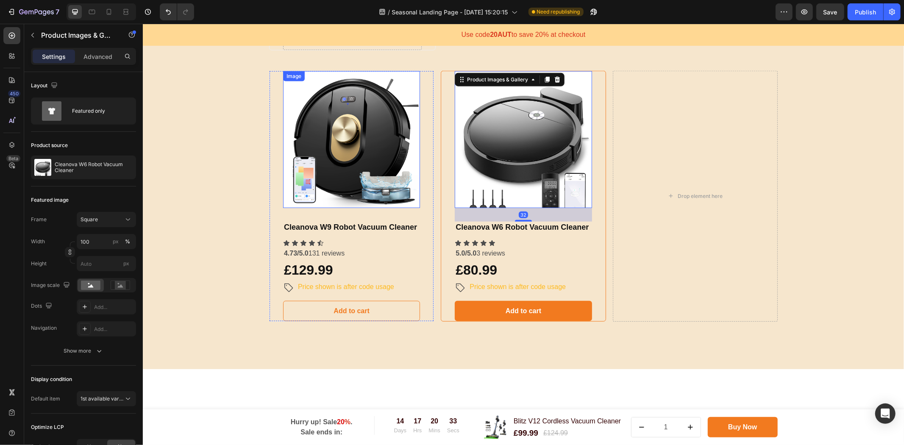
click at [322, 158] on img at bounding box center [351, 139] width 137 height 137
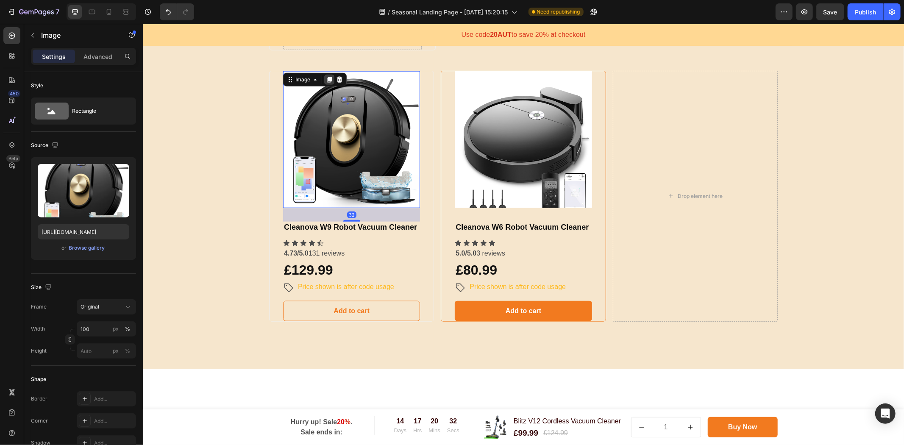
click at [327, 78] on icon at bounding box center [329, 79] width 5 height 6
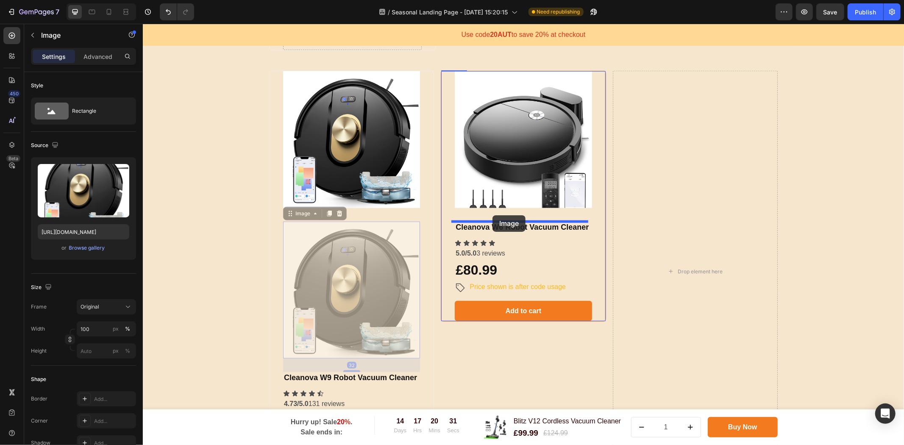
drag, startPoint x: 357, startPoint y: 246, endPoint x: 492, endPoint y: 215, distance: 138.3
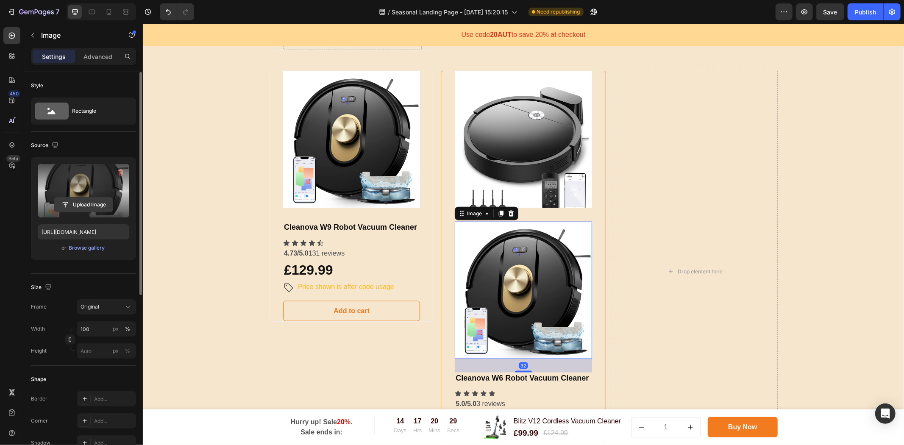
click at [95, 205] on input "file" at bounding box center [83, 204] width 58 height 14
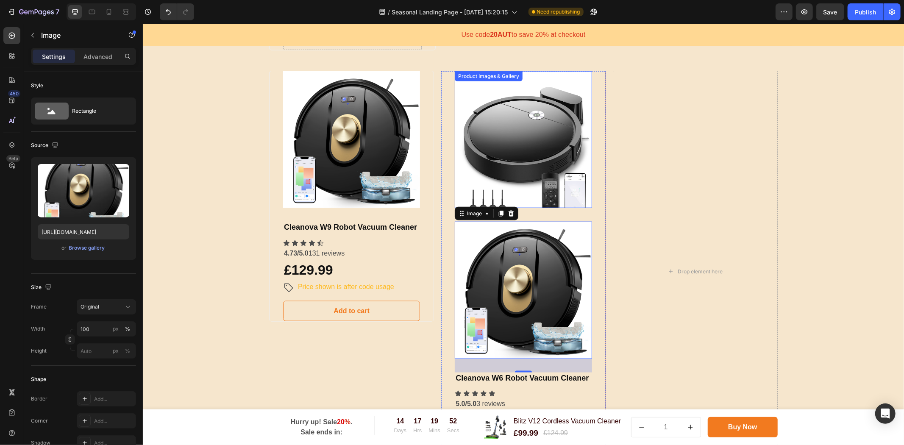
click at [656, 192] on div "Drop element here" at bounding box center [694, 270] width 165 height 401
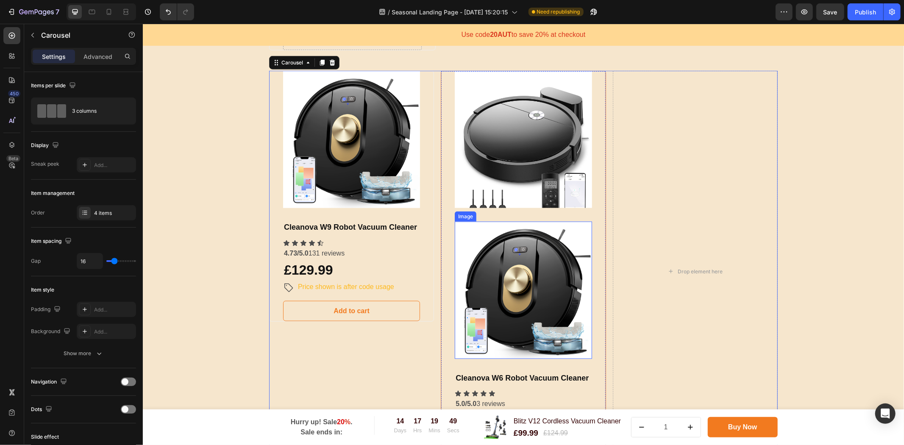
click at [533, 288] on img at bounding box center [522, 289] width 137 height 137
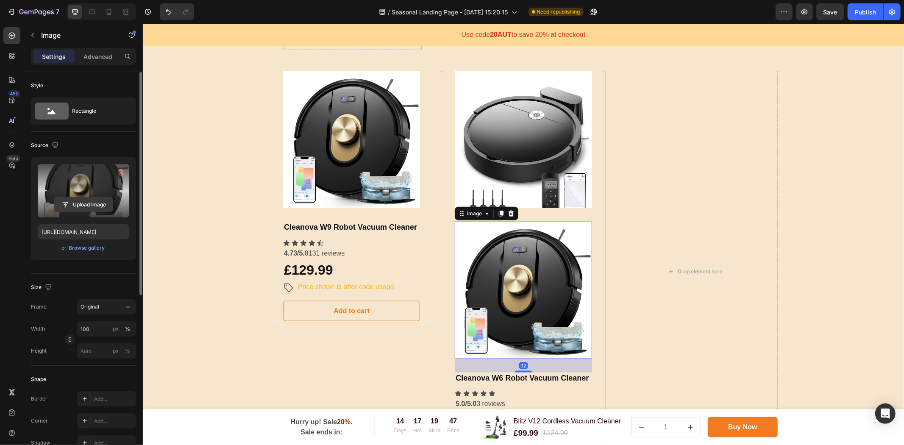
click at [94, 208] on input "file" at bounding box center [83, 204] width 58 height 14
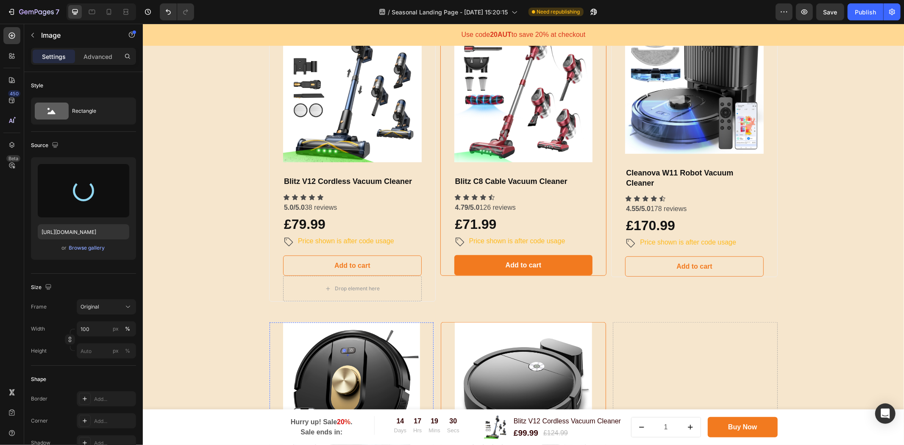
type input "[URL][DOMAIN_NAME]"
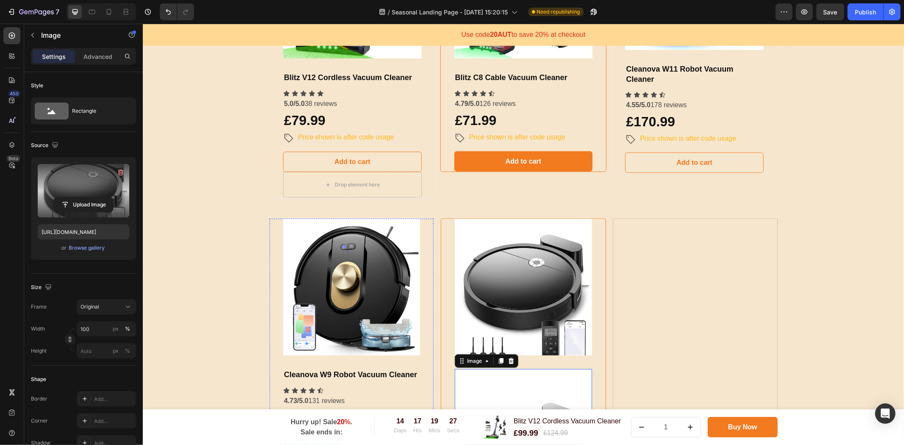
scroll to position [747, 0]
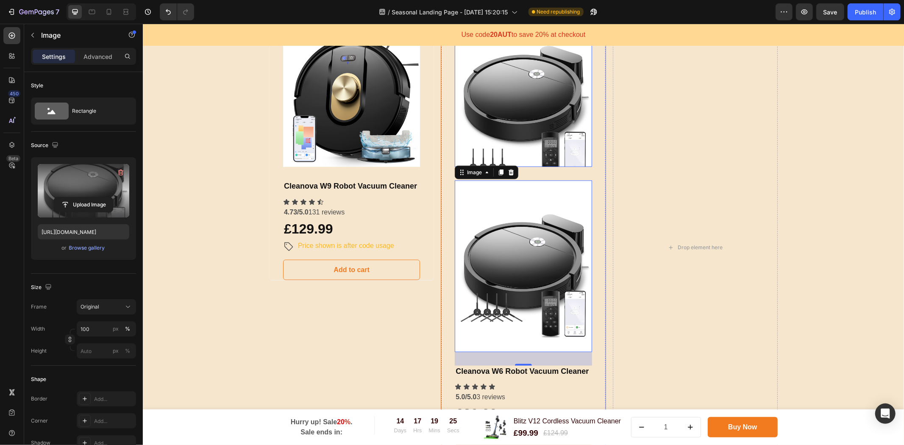
click at [509, 107] on img at bounding box center [522, 98] width 137 height 137
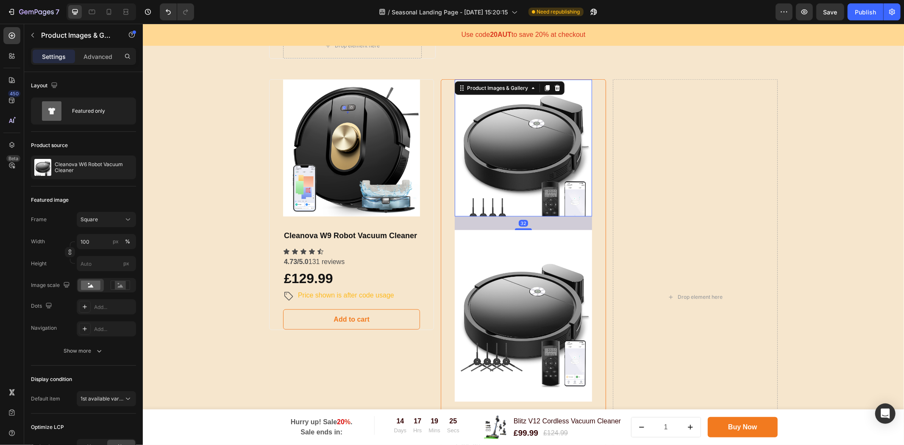
scroll to position [606, 0]
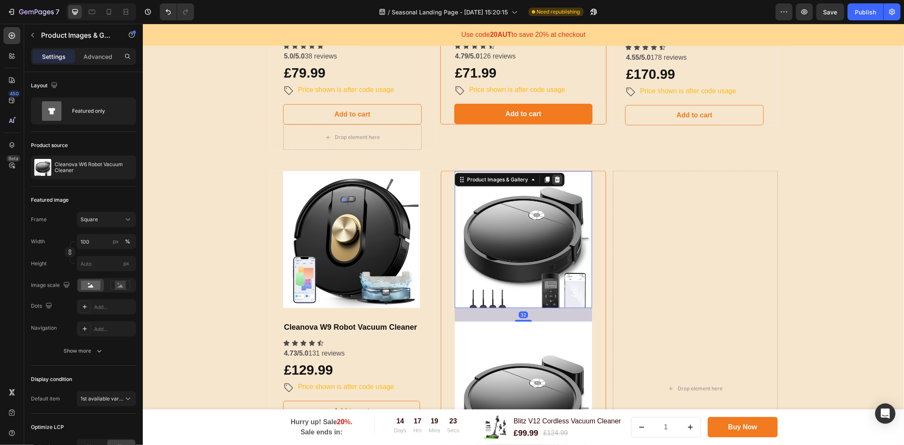
click at [557, 179] on div at bounding box center [557, 179] width 10 height 10
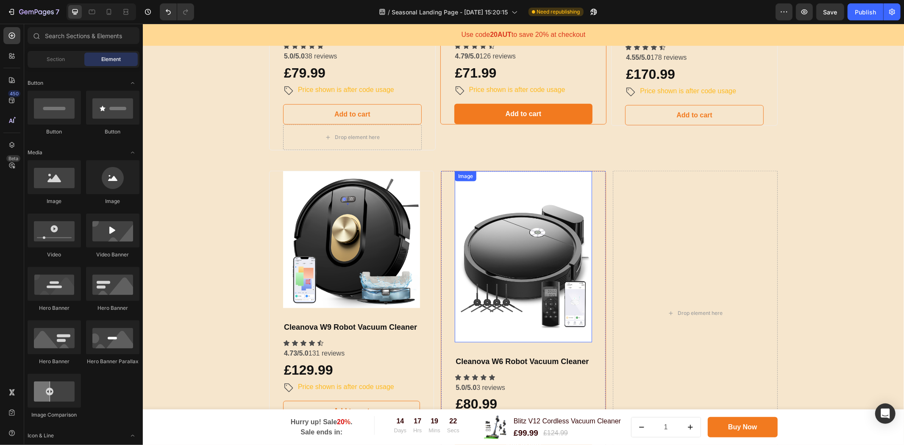
click at [563, 274] on img at bounding box center [522, 256] width 137 height 171
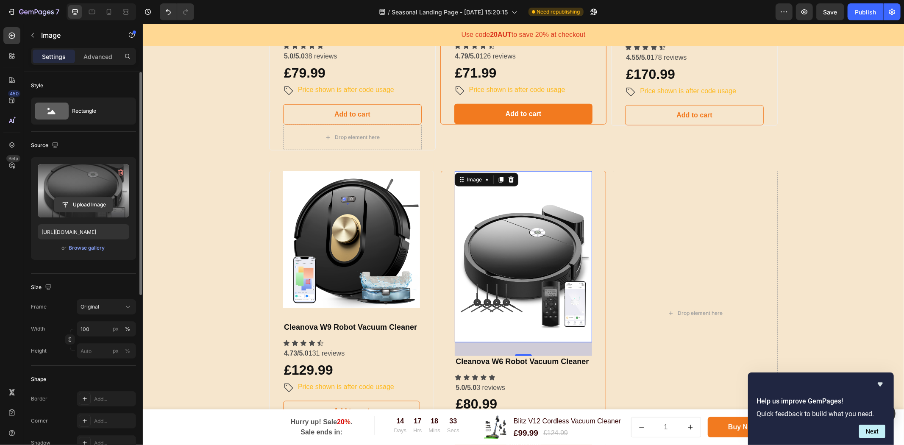
click at [89, 205] on input "file" at bounding box center [83, 204] width 58 height 14
click at [94, 198] on input "file" at bounding box center [83, 204] width 58 height 14
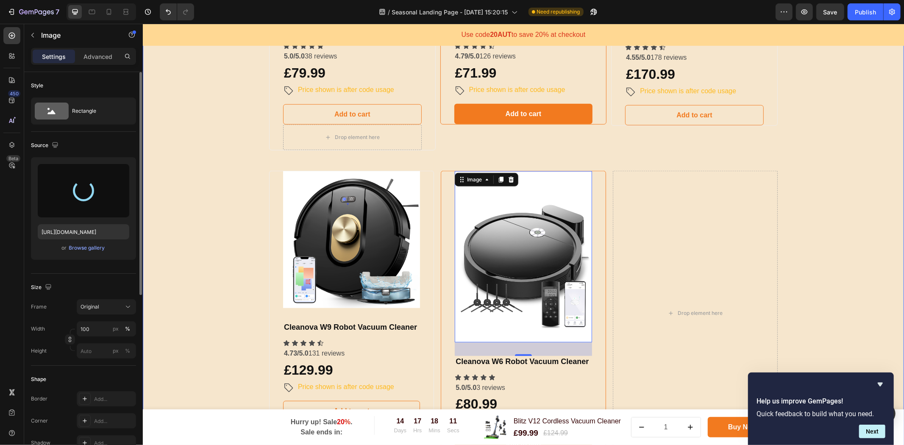
type input "[URL][DOMAIN_NAME]"
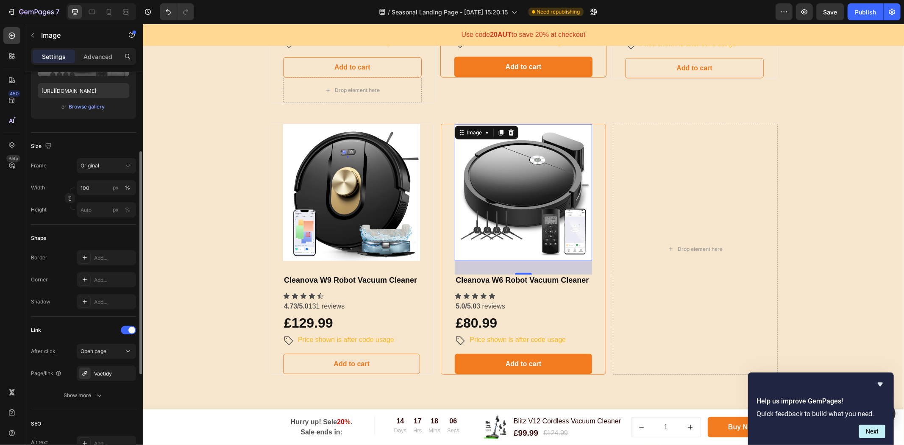
scroll to position [282, 0]
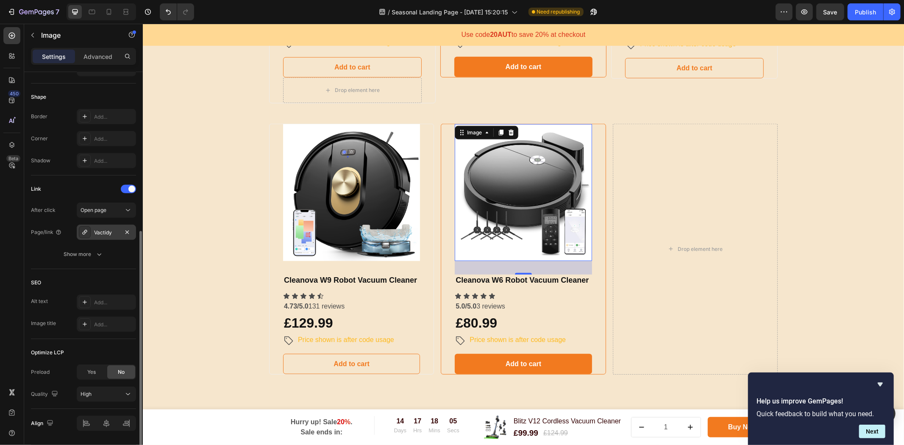
click at [100, 234] on div "Vactidy" at bounding box center [106, 233] width 25 height 8
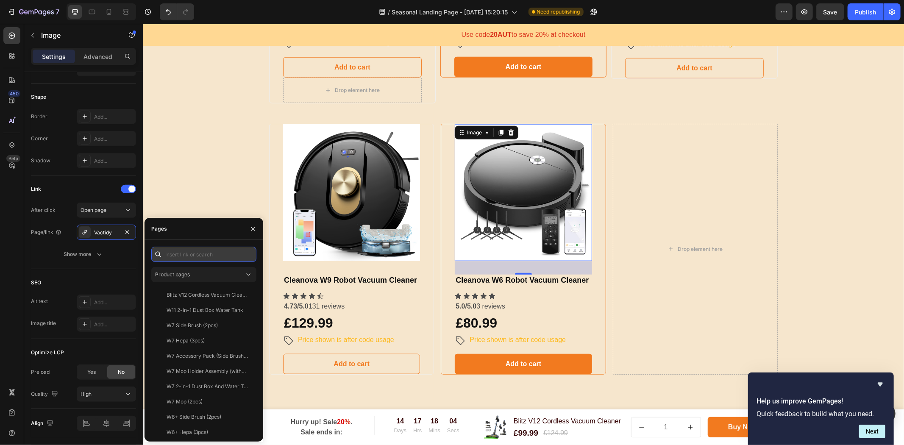
click at [174, 258] on input "text" at bounding box center [203, 254] width 105 height 15
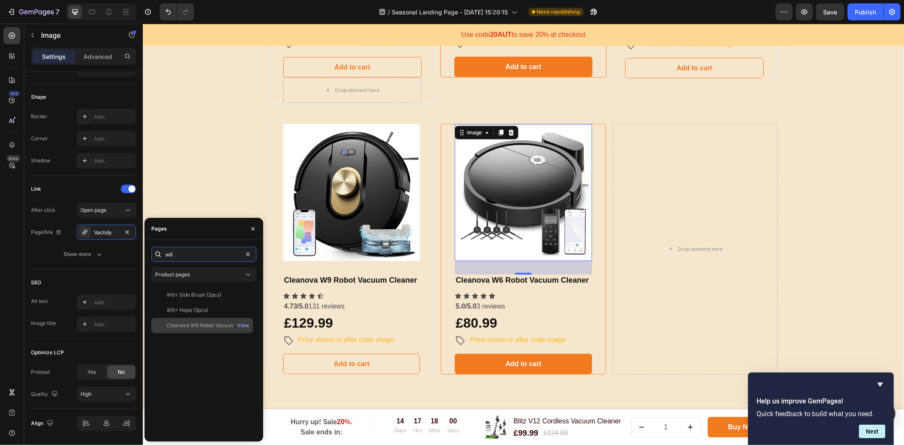
type input "w6"
click at [212, 327] on div "Cleanova W6 Robot Vacuum Cleaner" at bounding box center [206, 326] width 81 height 8
click at [238, 190] on div "Choose Your Package And Save Big On Your Order! Heading Hurry up! The sale ends…" at bounding box center [523, 65] width 748 height 671
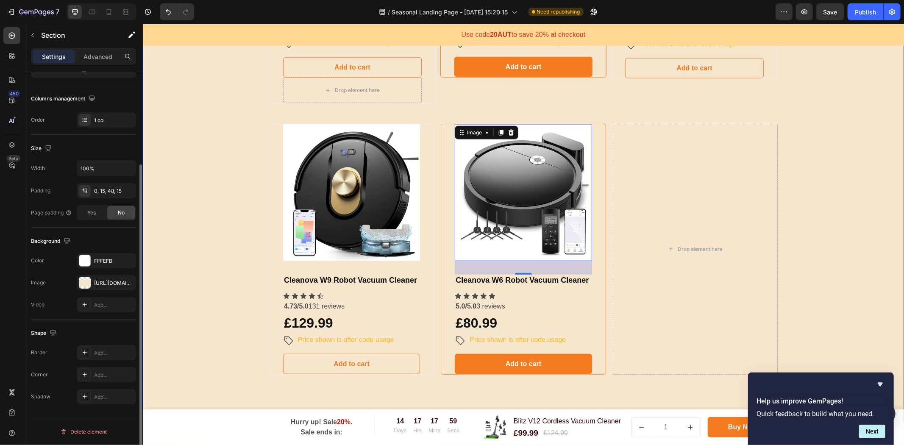
scroll to position [0, 0]
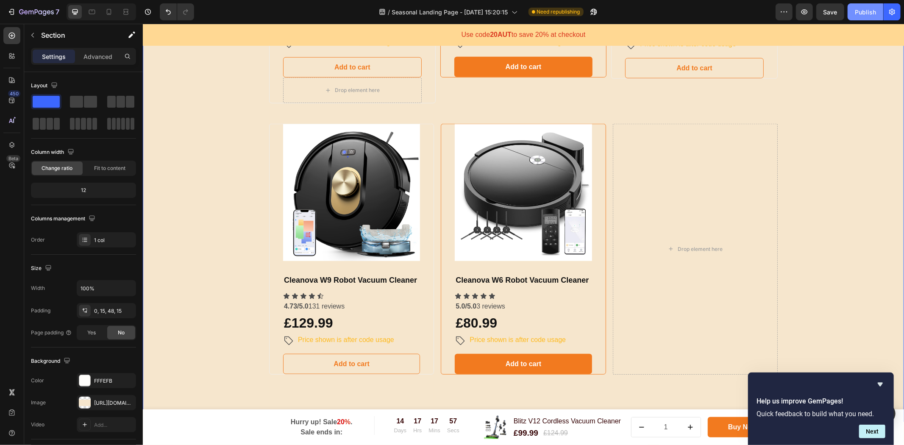
click at [865, 6] on button "Publish" at bounding box center [865, 11] width 36 height 17
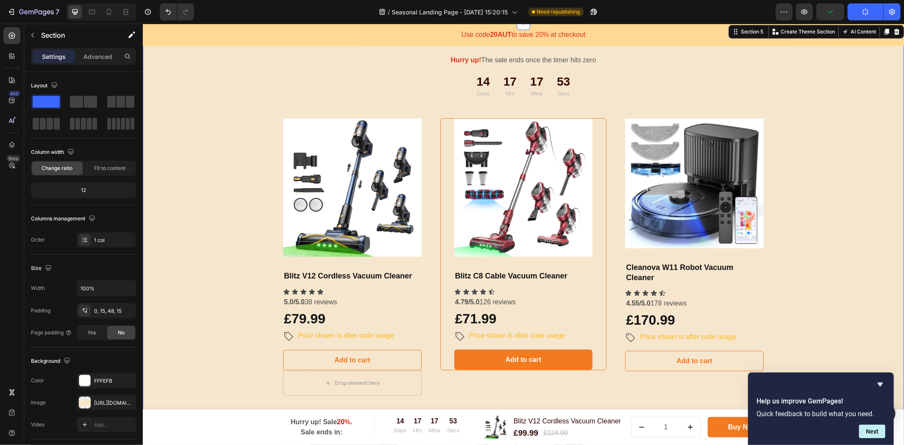
scroll to position [276, 0]
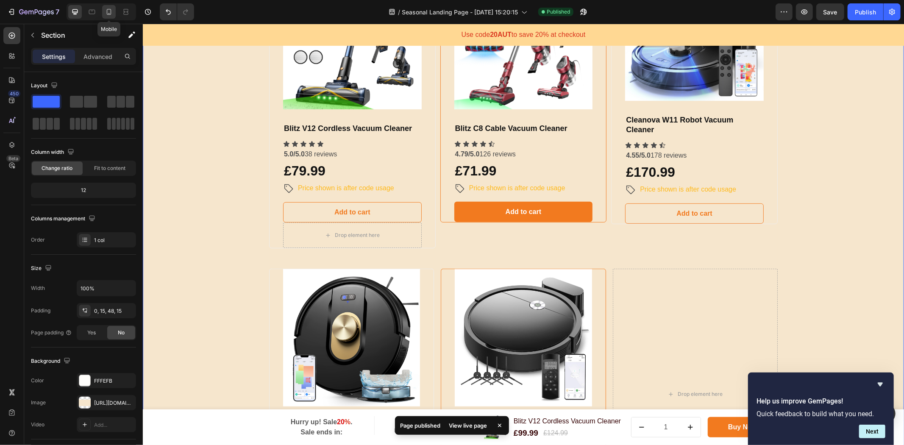
click at [105, 14] on icon at bounding box center [109, 12] width 8 height 8
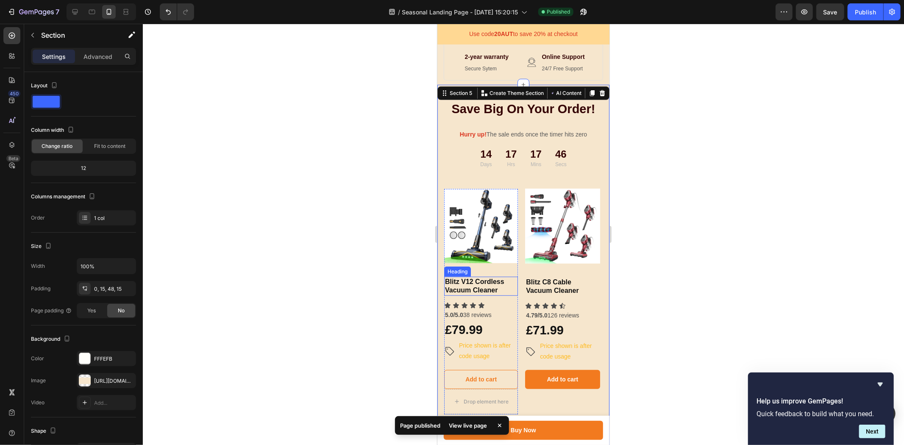
scroll to position [307, 0]
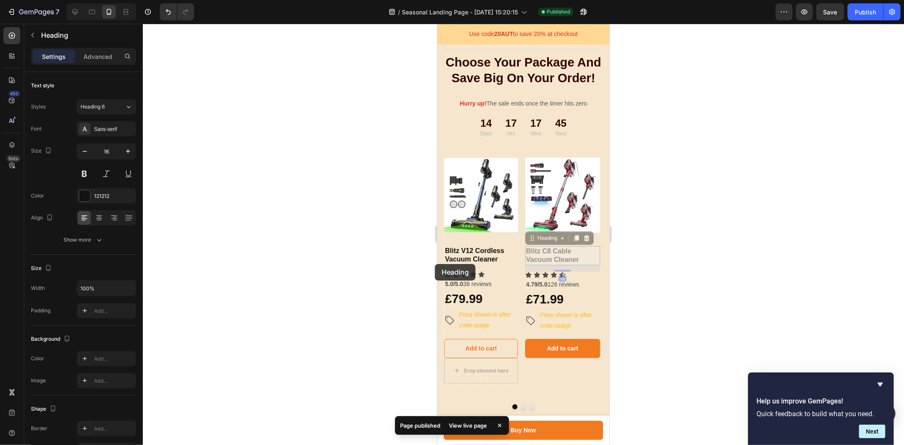
drag, startPoint x: 532, startPoint y: 269, endPoint x: 434, endPoint y: 264, distance: 97.6
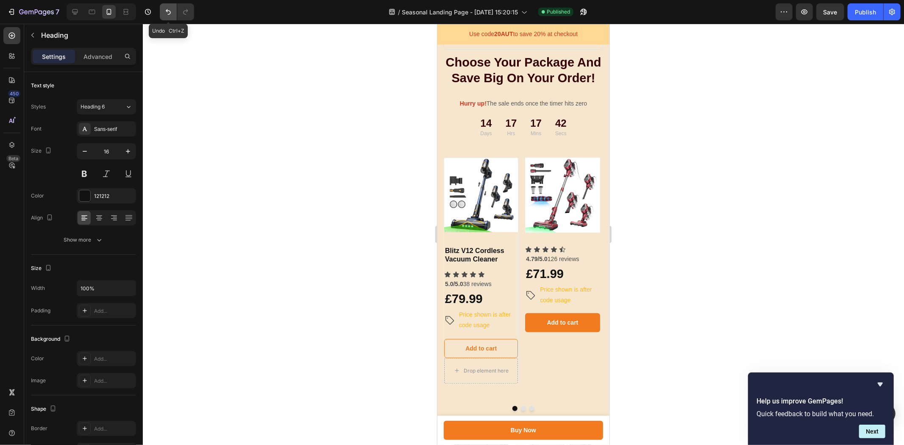
click at [164, 11] on icon "Undo/Redo" at bounding box center [168, 12] width 8 height 8
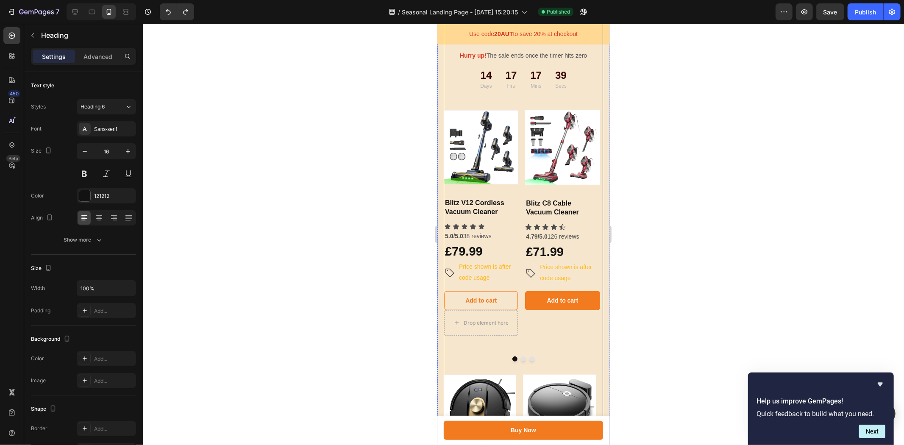
scroll to position [401, 0]
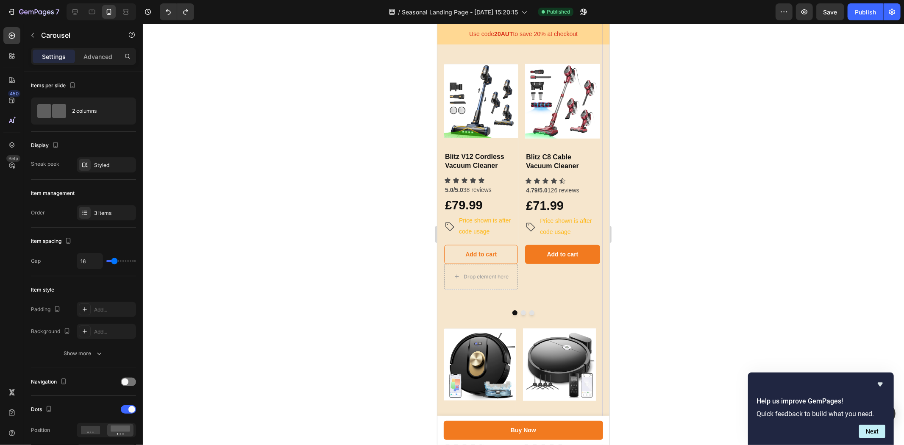
click at [522, 315] on div at bounding box center [522, 312] width 159 height 5
click at [521, 315] on button "Dot" at bounding box center [522, 312] width 5 height 5
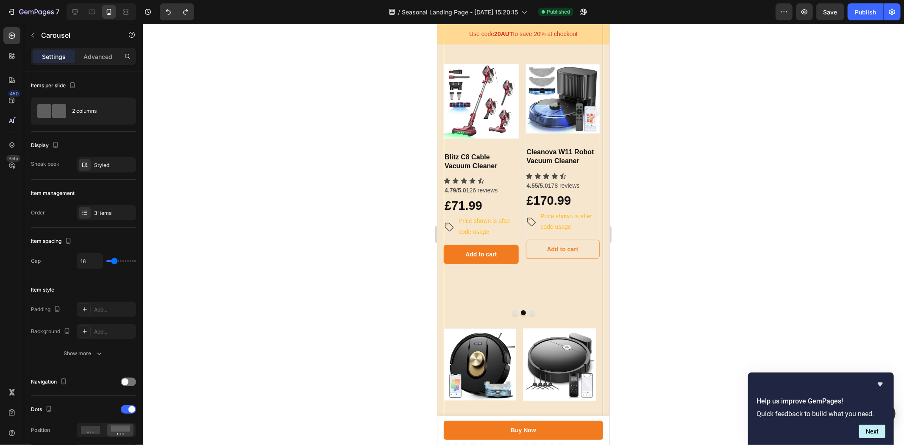
click at [529, 315] on button "Dot" at bounding box center [531, 312] width 5 height 5
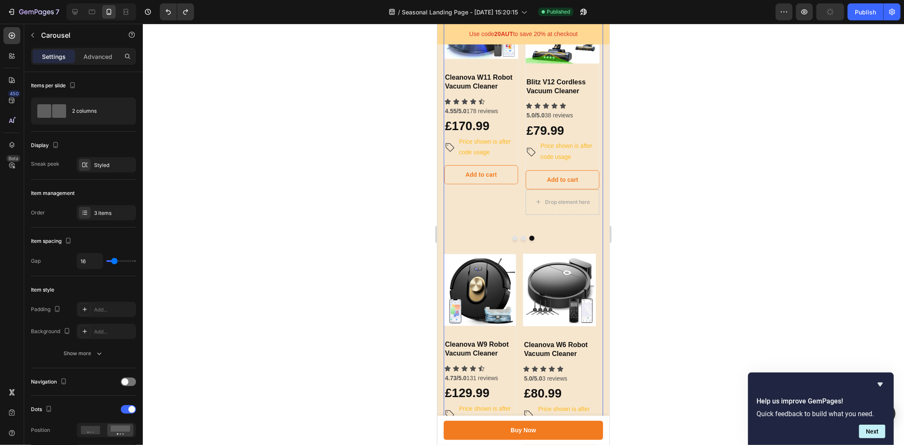
scroll to position [590, 0]
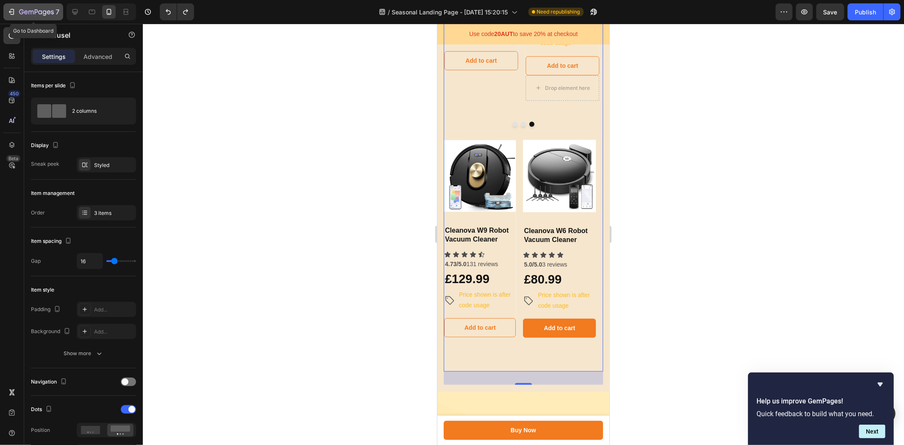
click at [32, 11] on icon "button" at bounding box center [30, 13] width 5 height 4
